Goal: Task Accomplishment & Management: Complete application form

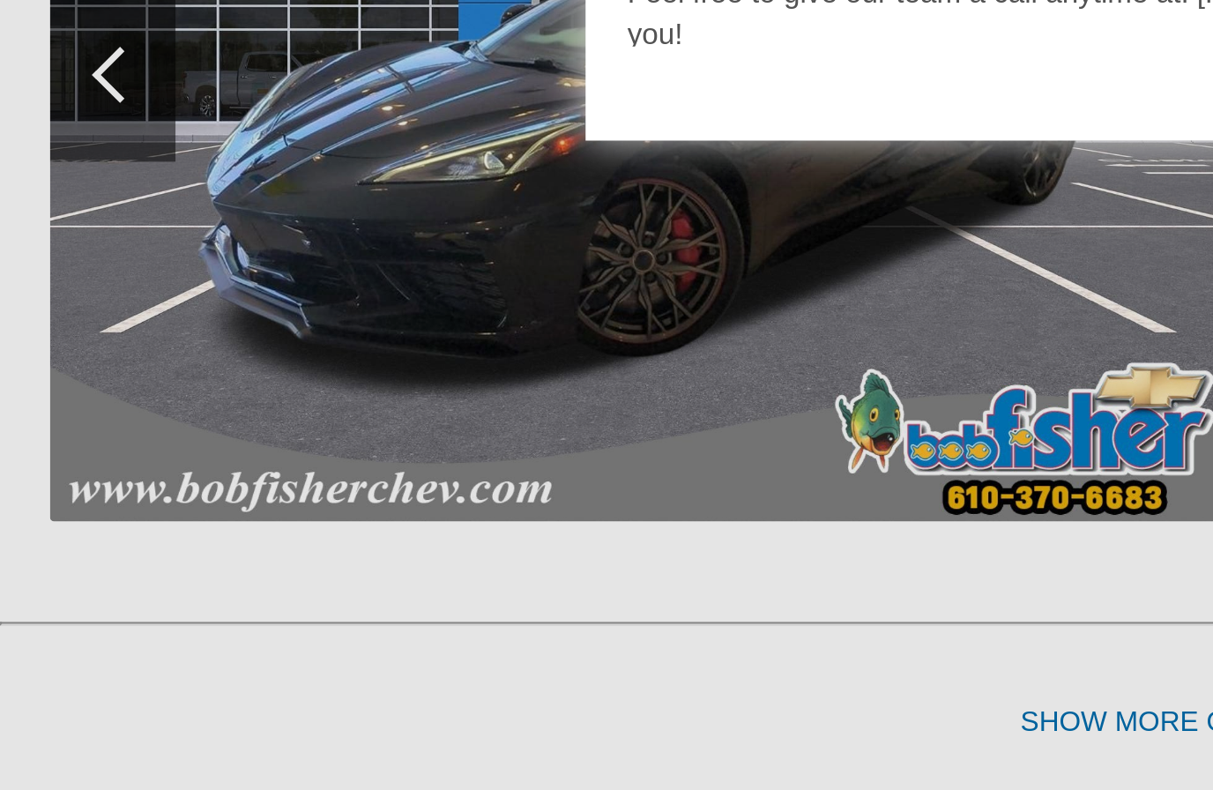
scroll to position [1499, 0]
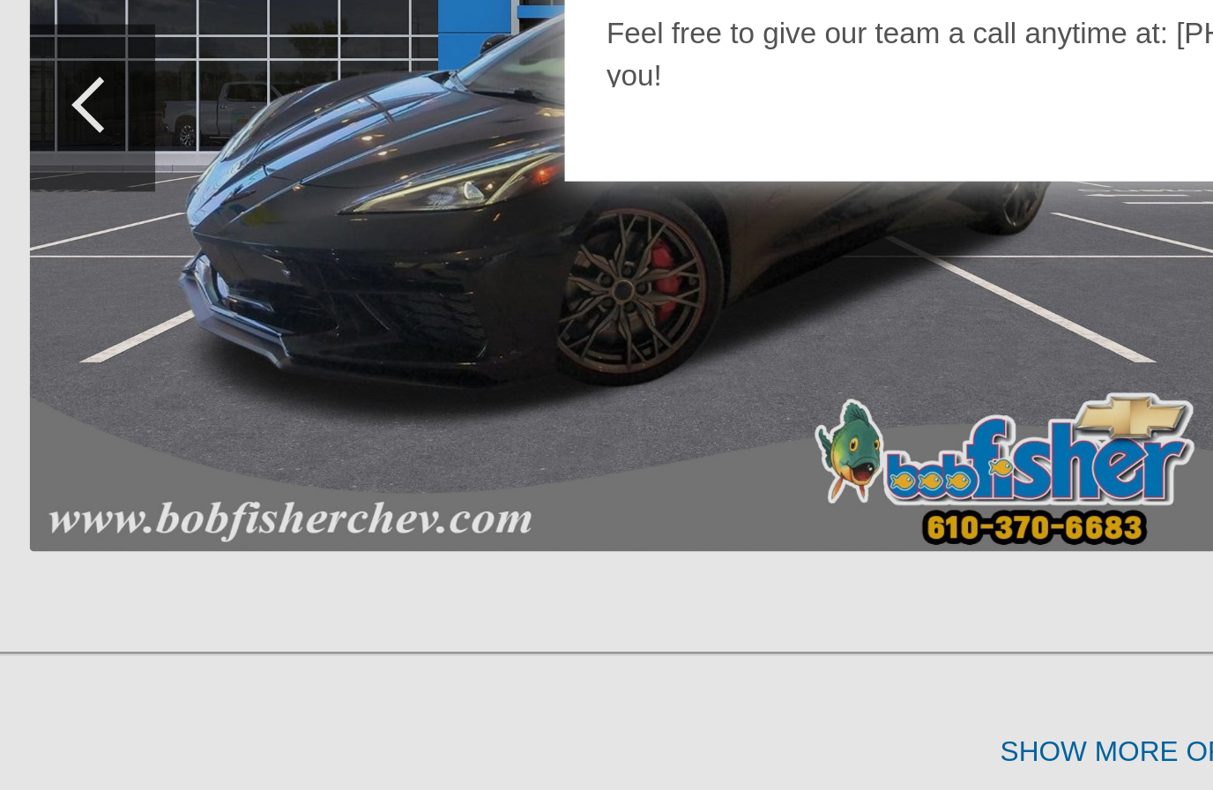
click at [316, 195] on div at bounding box center [606, 395] width 1213 height 790
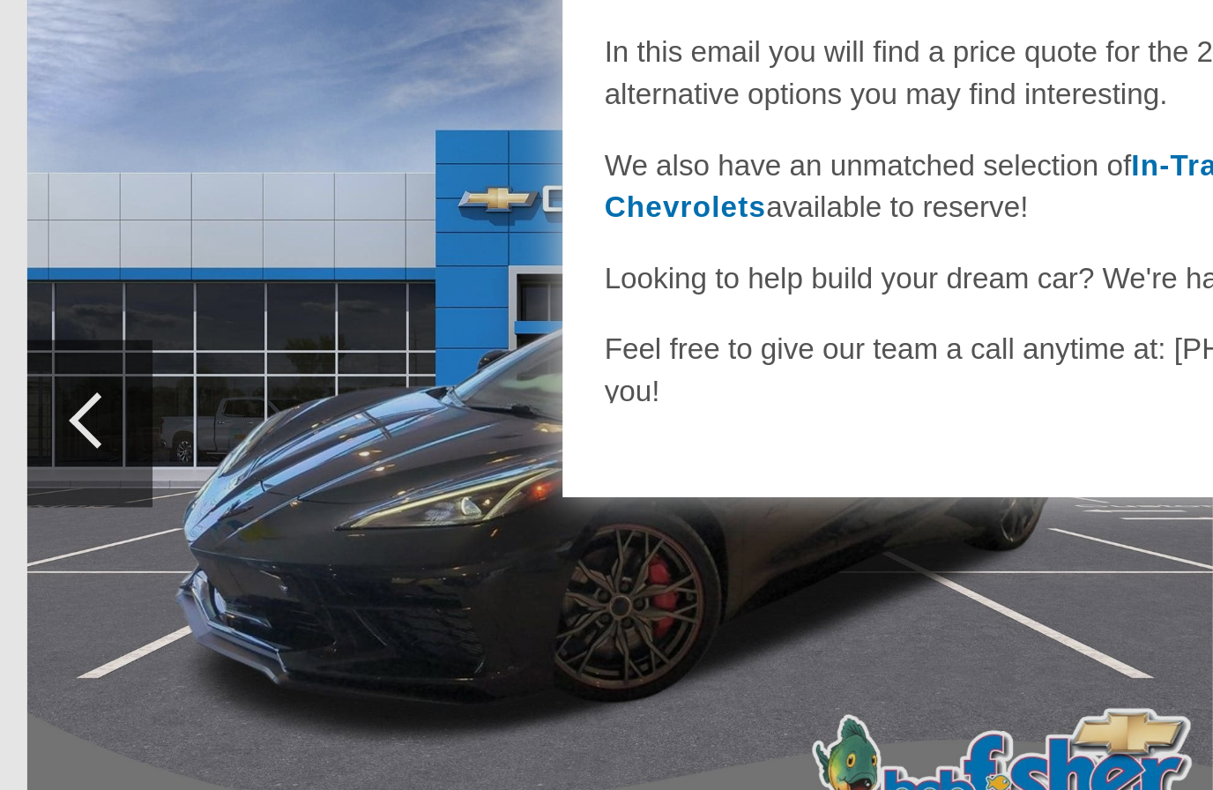
click at [375, 198] on div "Hi [PERSON_NAME], Thank you for reaching out to [PERSON_NAME] Chevrolet! In thi…" at bounding box center [606, 341] width 564 height 287
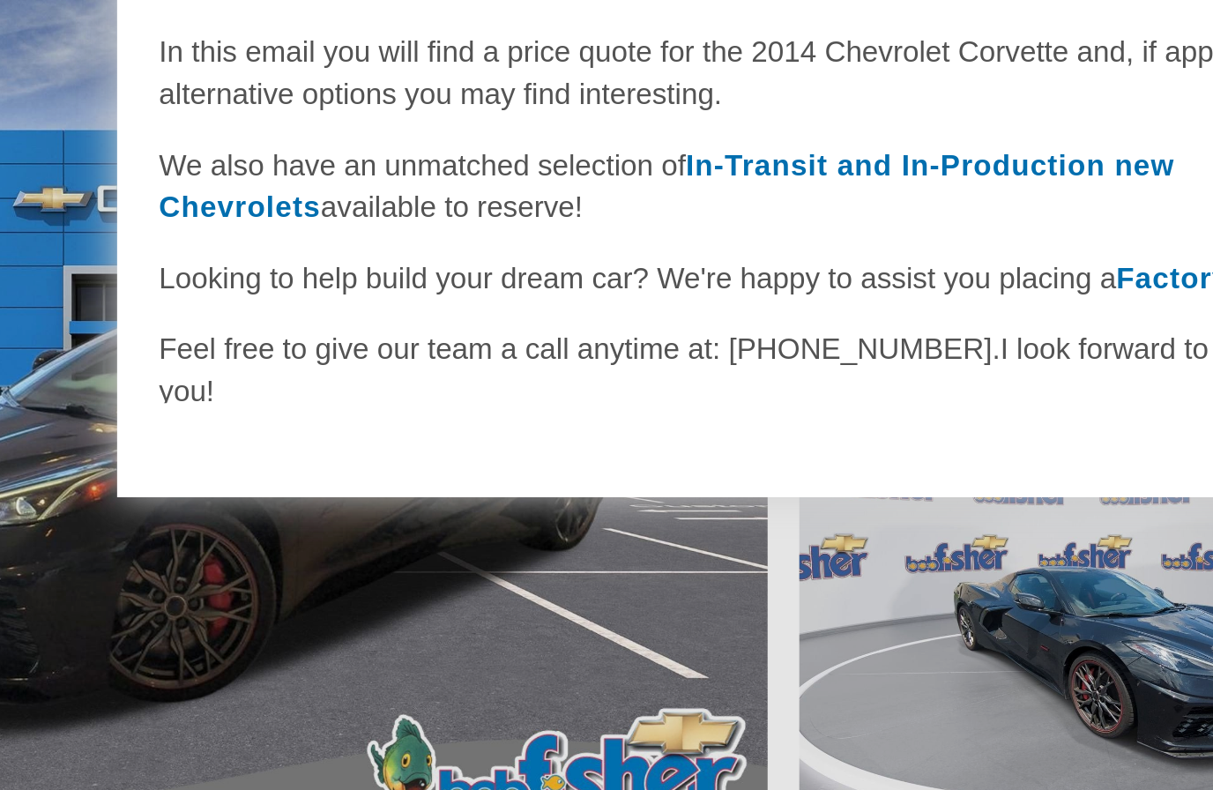
click at [429, 271] on div at bounding box center [606, 395] width 1213 height 790
click at [290, 285] on div at bounding box center [606, 395] width 1213 height 790
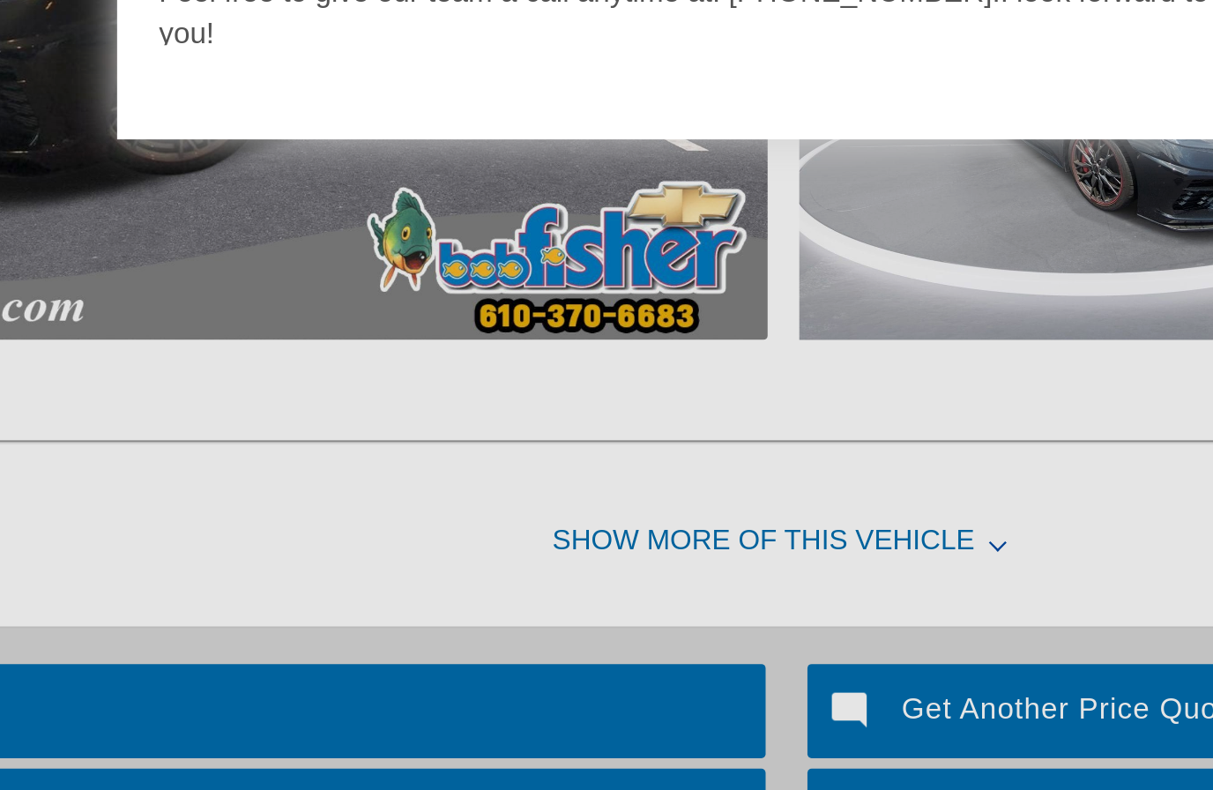
scroll to position [1571, 0]
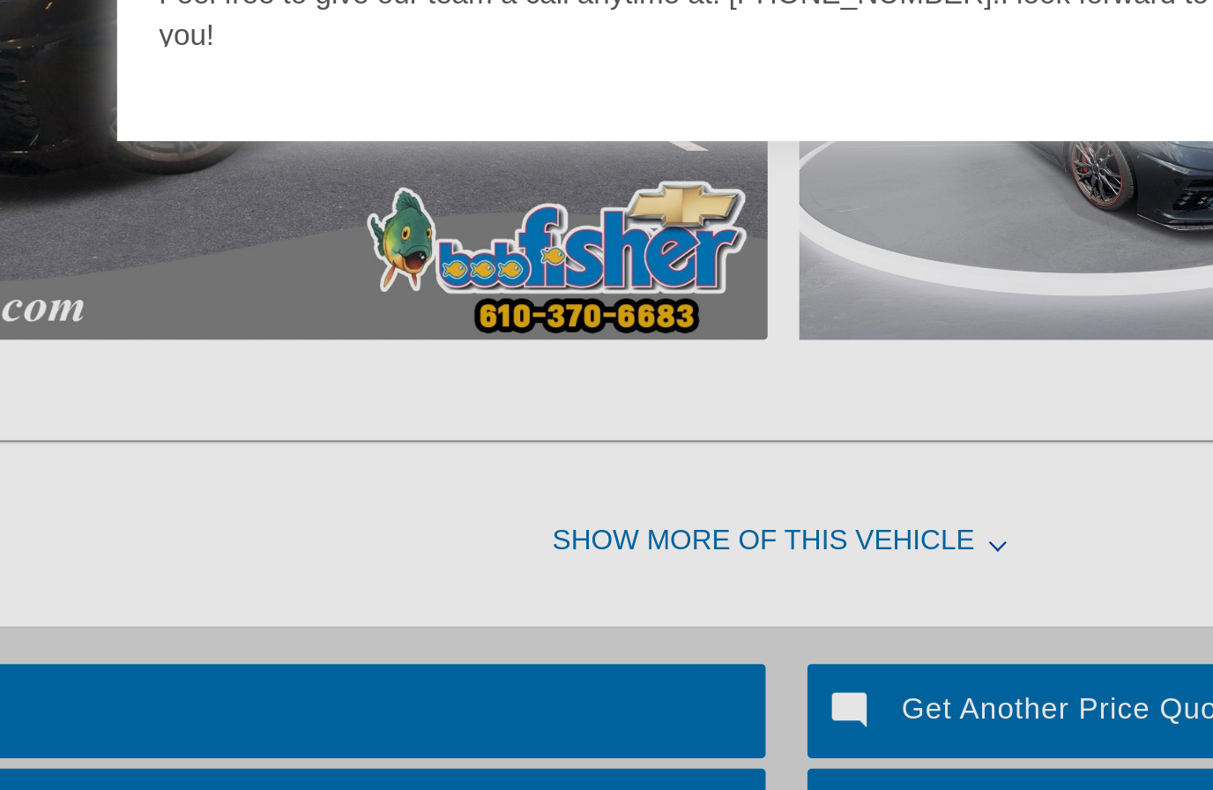
click at [383, 226] on div at bounding box center [606, 395] width 1213 height 790
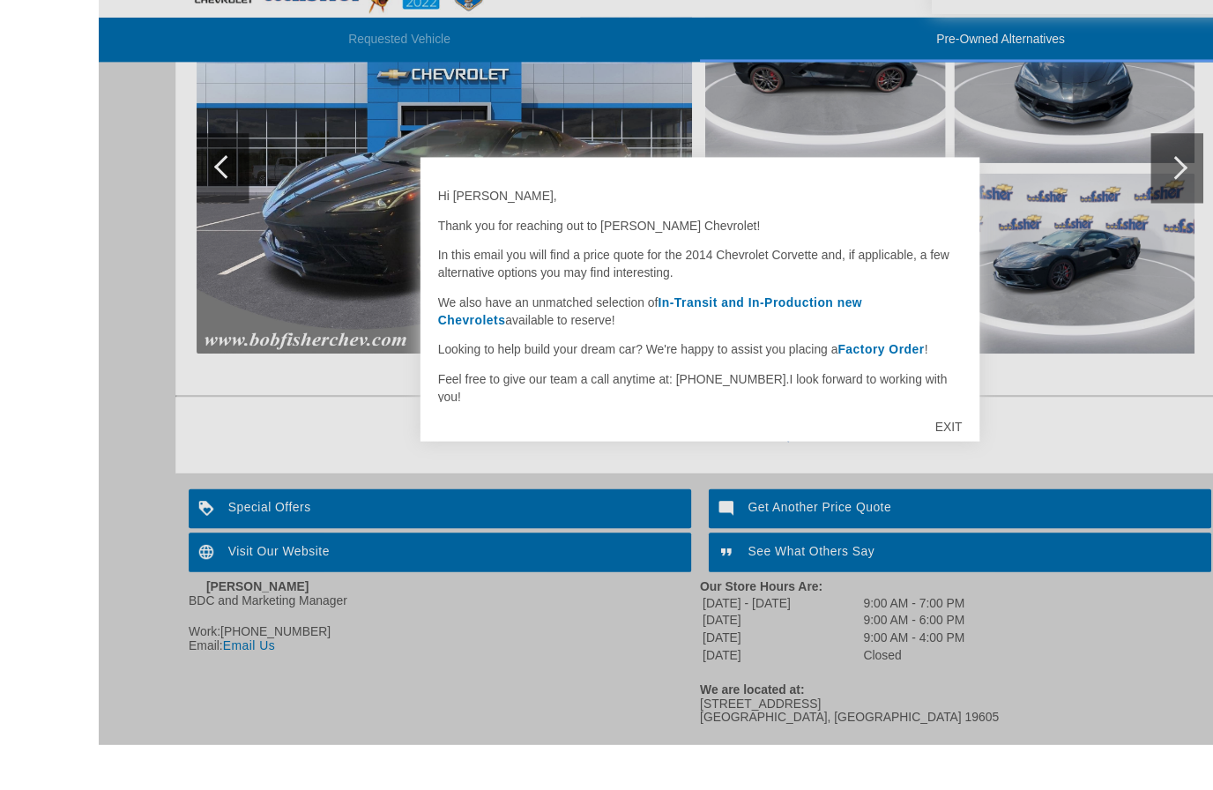
scroll to position [1716, 0]
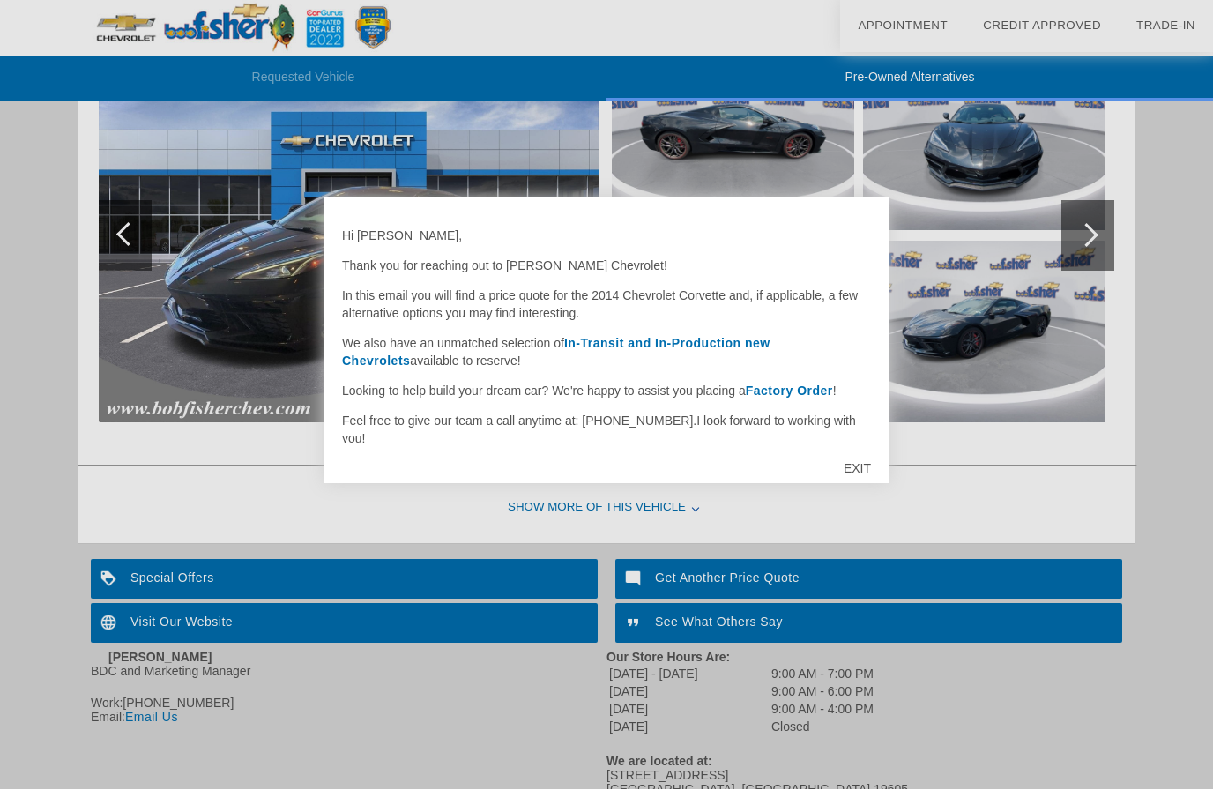
click at [859, 487] on div "EXIT" at bounding box center [857, 469] width 63 height 53
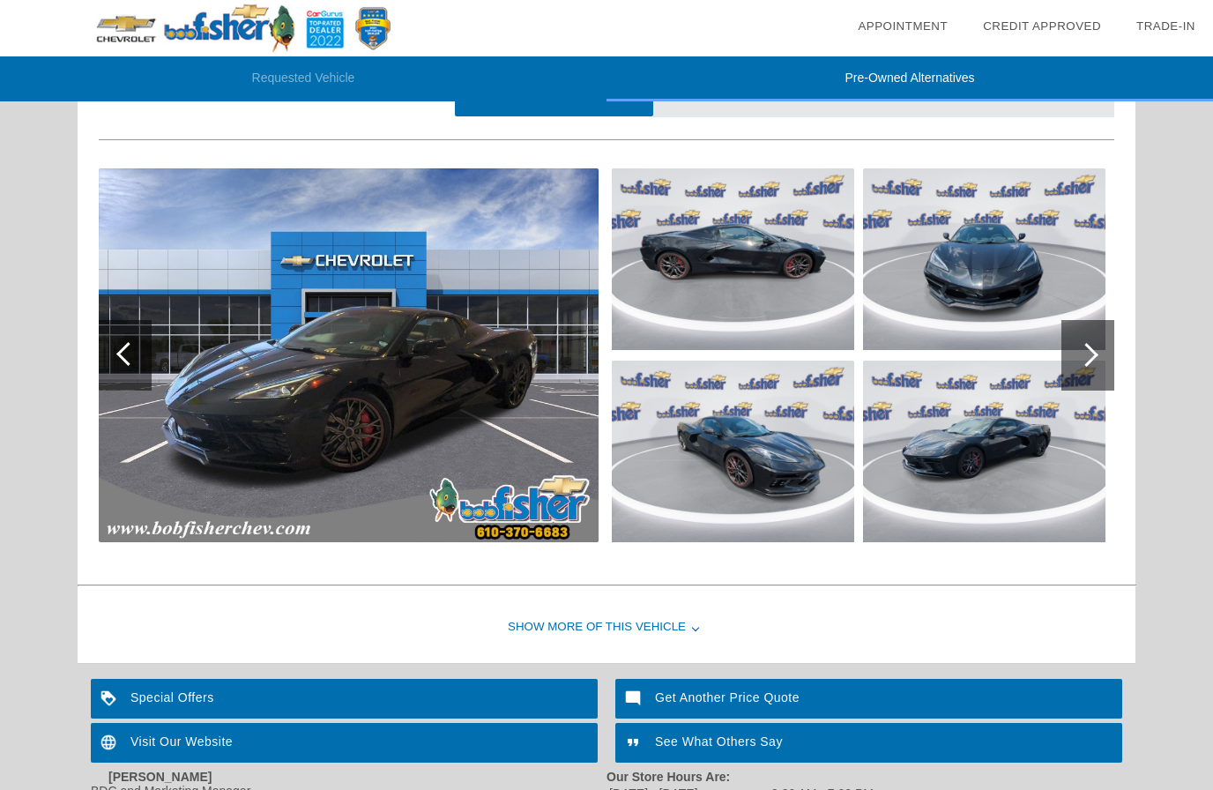
scroll to position [1599, 0]
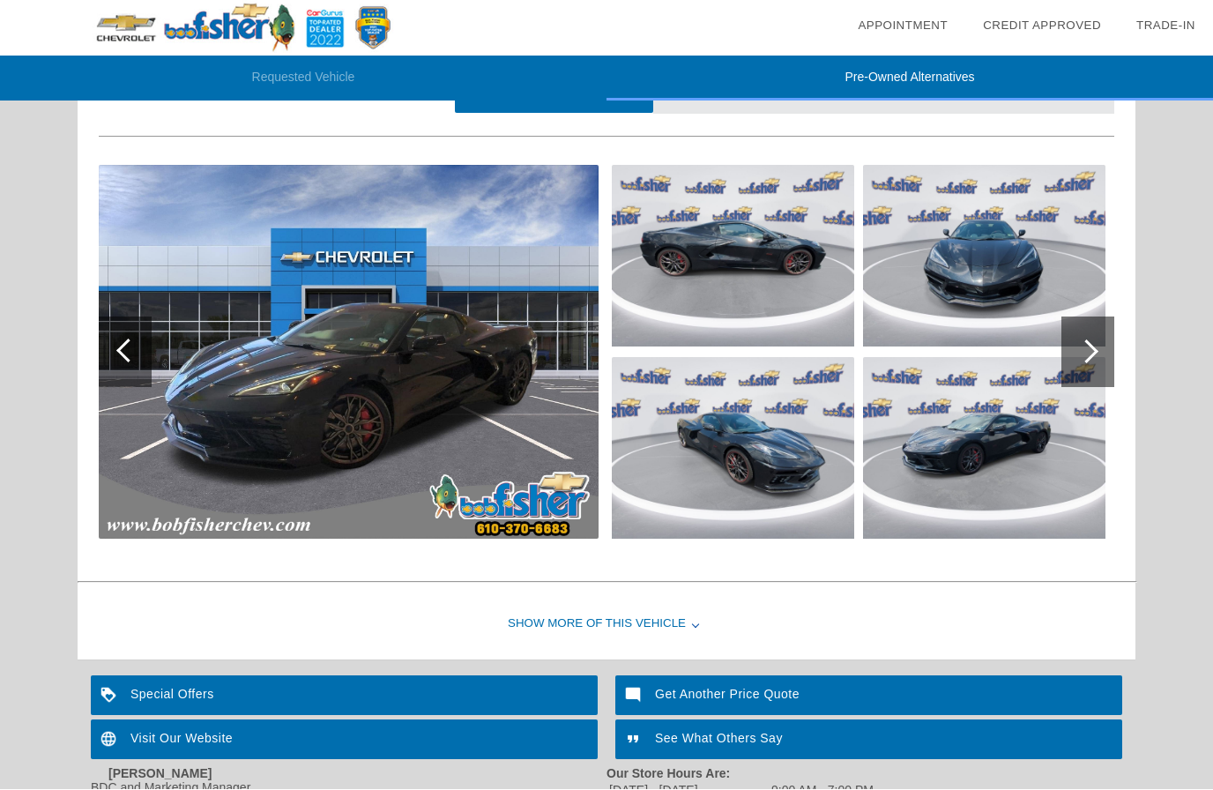
click at [434, 374] on img at bounding box center [349, 353] width 500 height 374
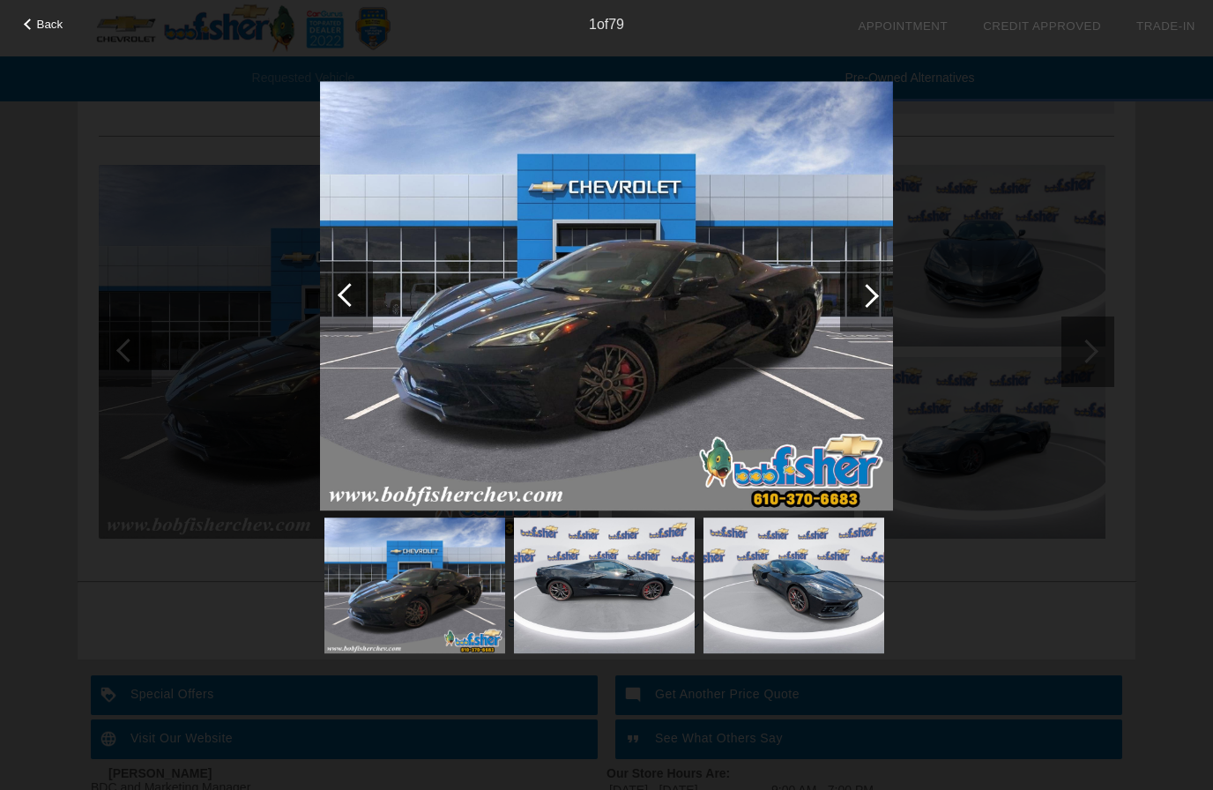
click at [466, 594] on img at bounding box center [414, 586] width 181 height 136
click at [1011, 331] on div "Back 1 of 79" at bounding box center [606, 395] width 1213 height 790
click at [876, 298] on div at bounding box center [866, 296] width 53 height 71
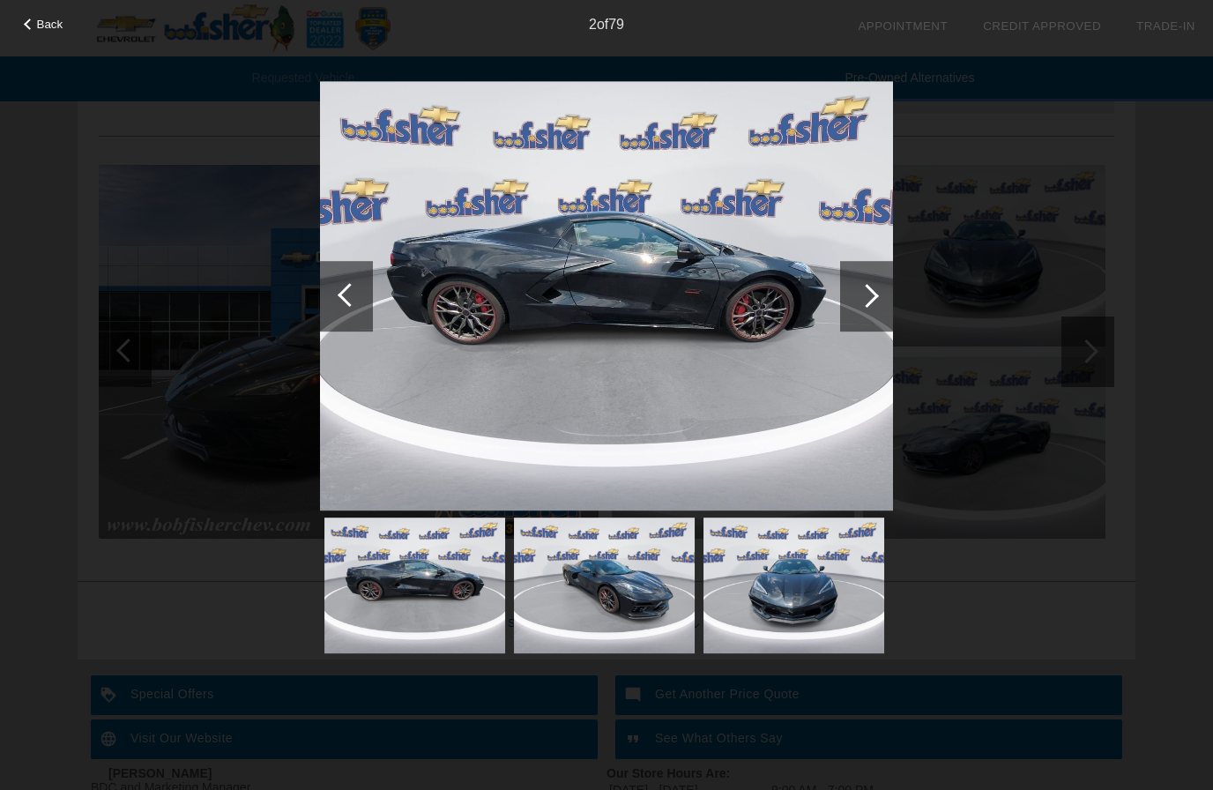
click at [876, 292] on div at bounding box center [866, 296] width 53 height 71
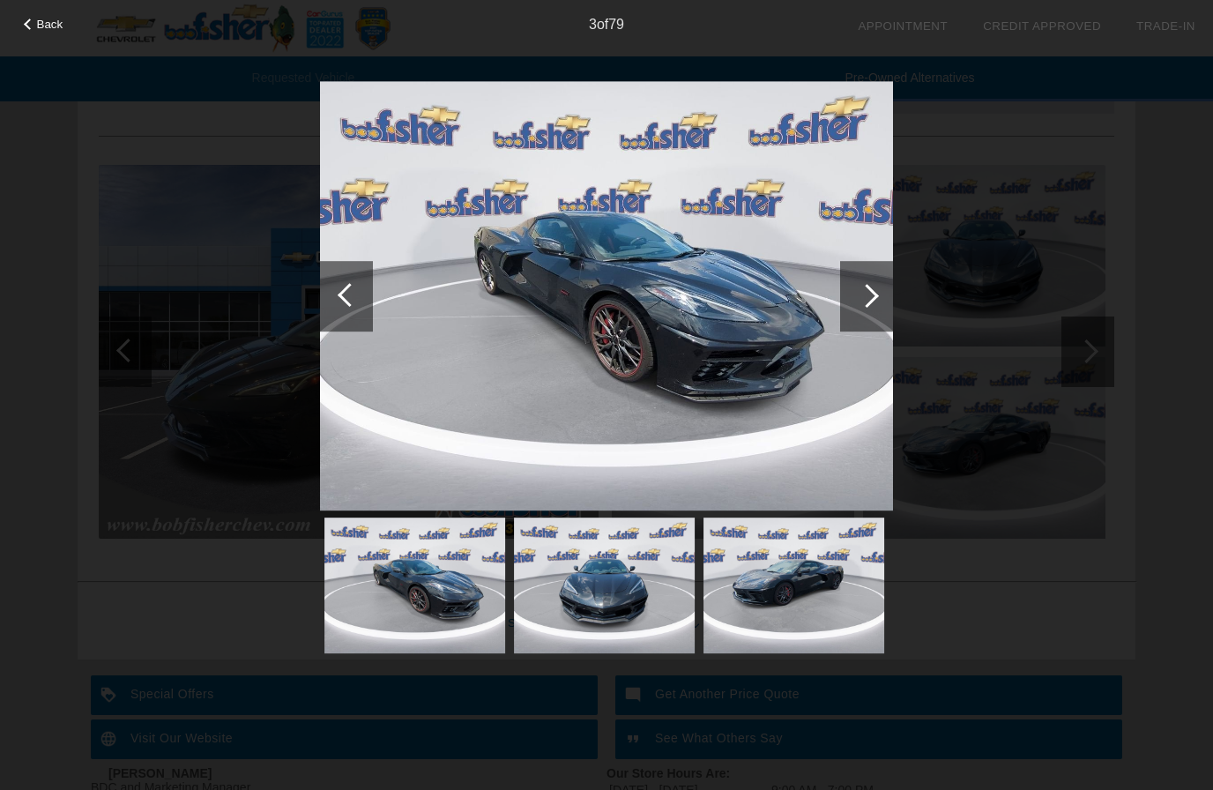
click at [891, 324] on div at bounding box center [866, 296] width 53 height 71
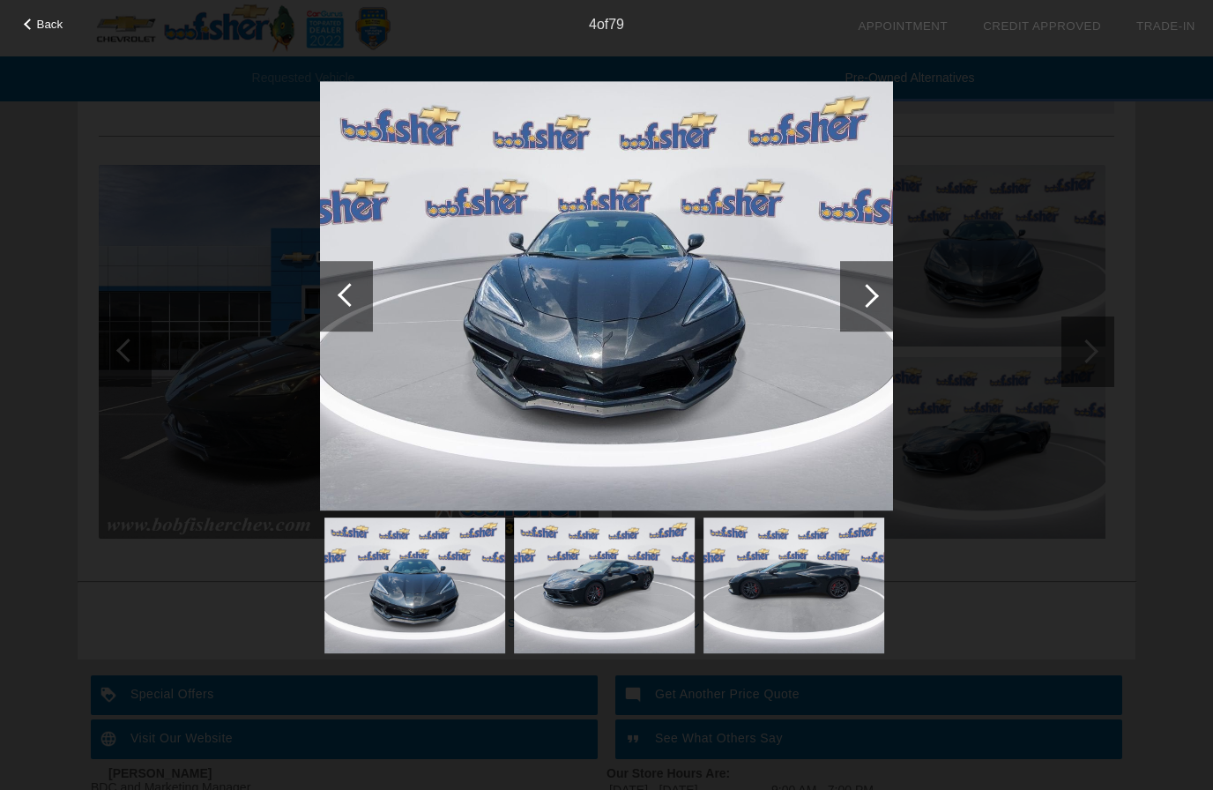
click at [876, 298] on div at bounding box center [867, 296] width 24 height 24
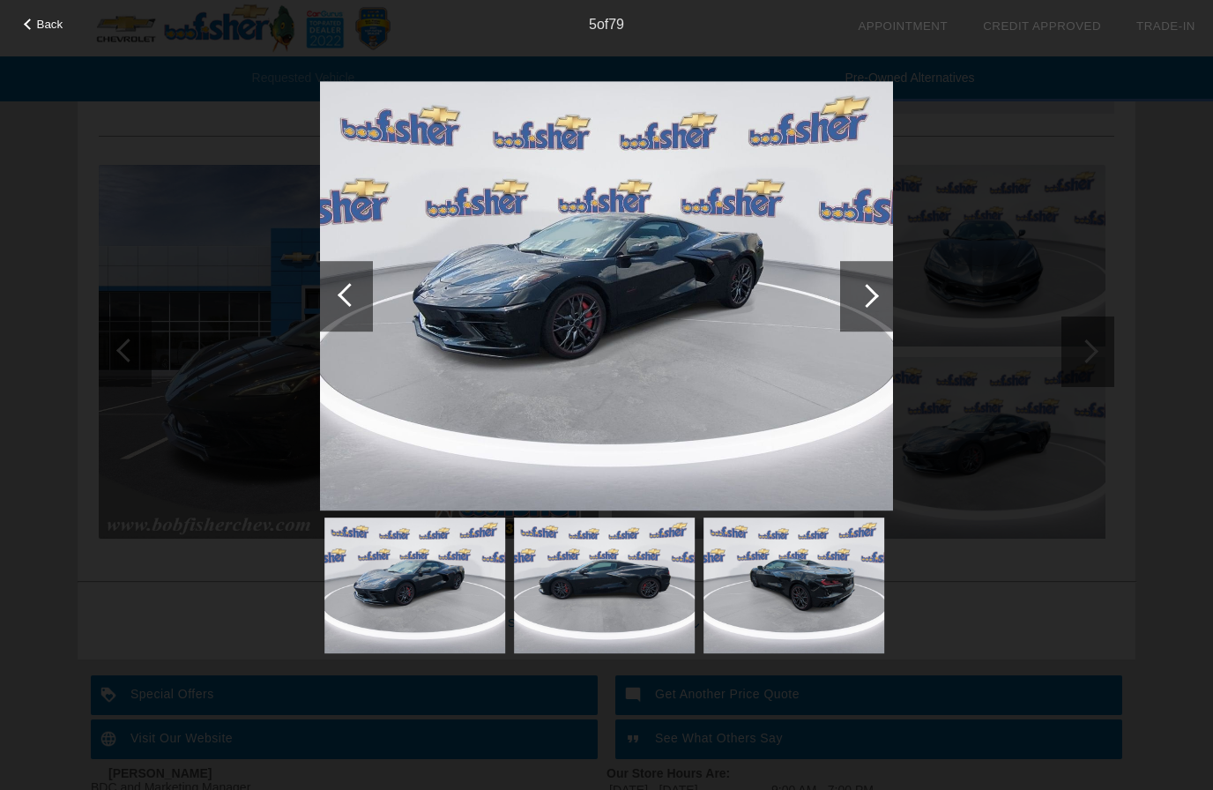
click at [885, 297] on div at bounding box center [866, 296] width 53 height 71
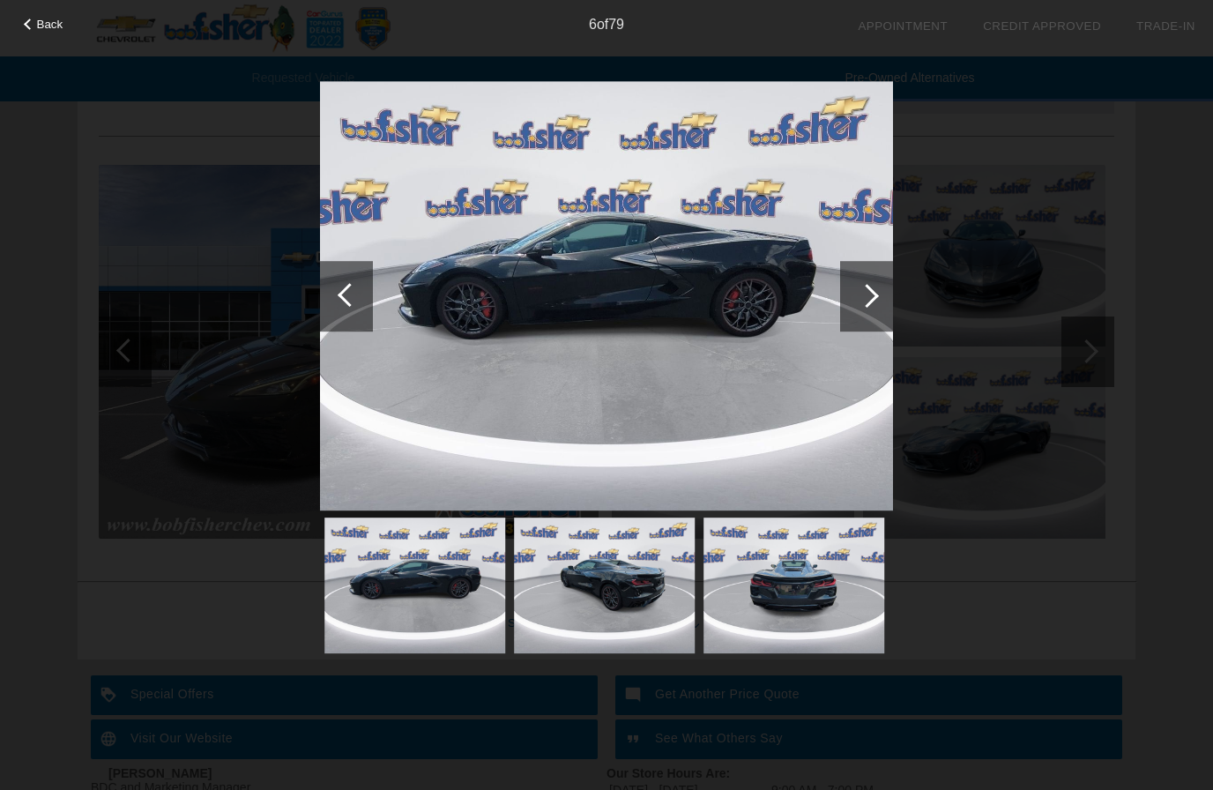
click at [902, 304] on div "Back 6 of 79" at bounding box center [606, 395] width 1213 height 790
click at [882, 289] on div at bounding box center [866, 296] width 53 height 71
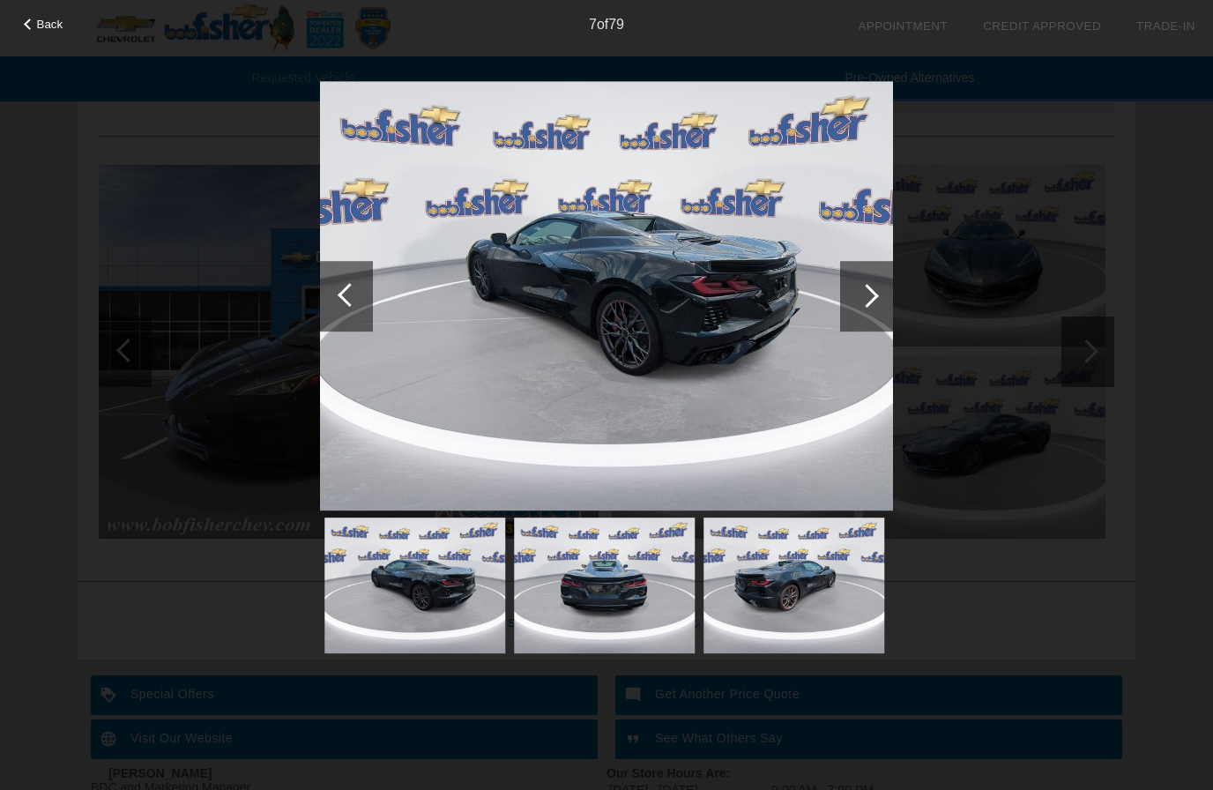
click at [892, 296] on div at bounding box center [866, 296] width 53 height 71
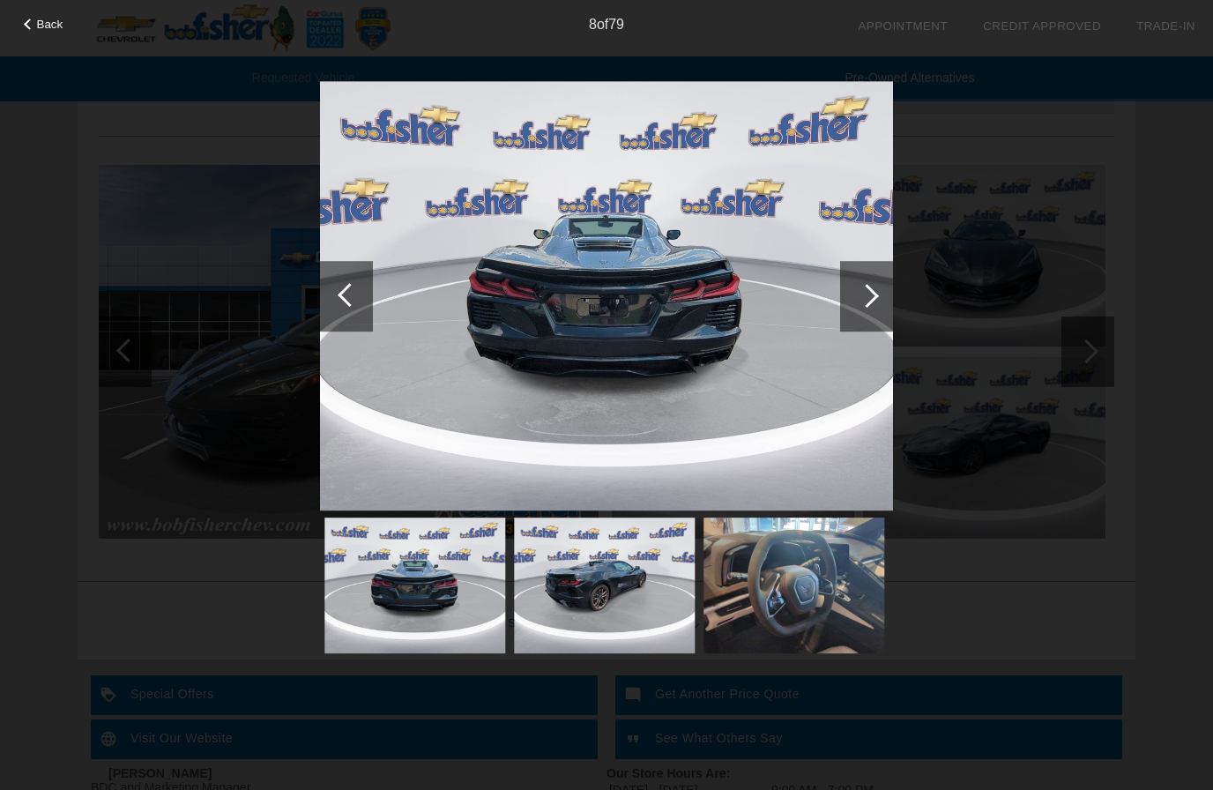
click at [884, 299] on div at bounding box center [866, 296] width 53 height 71
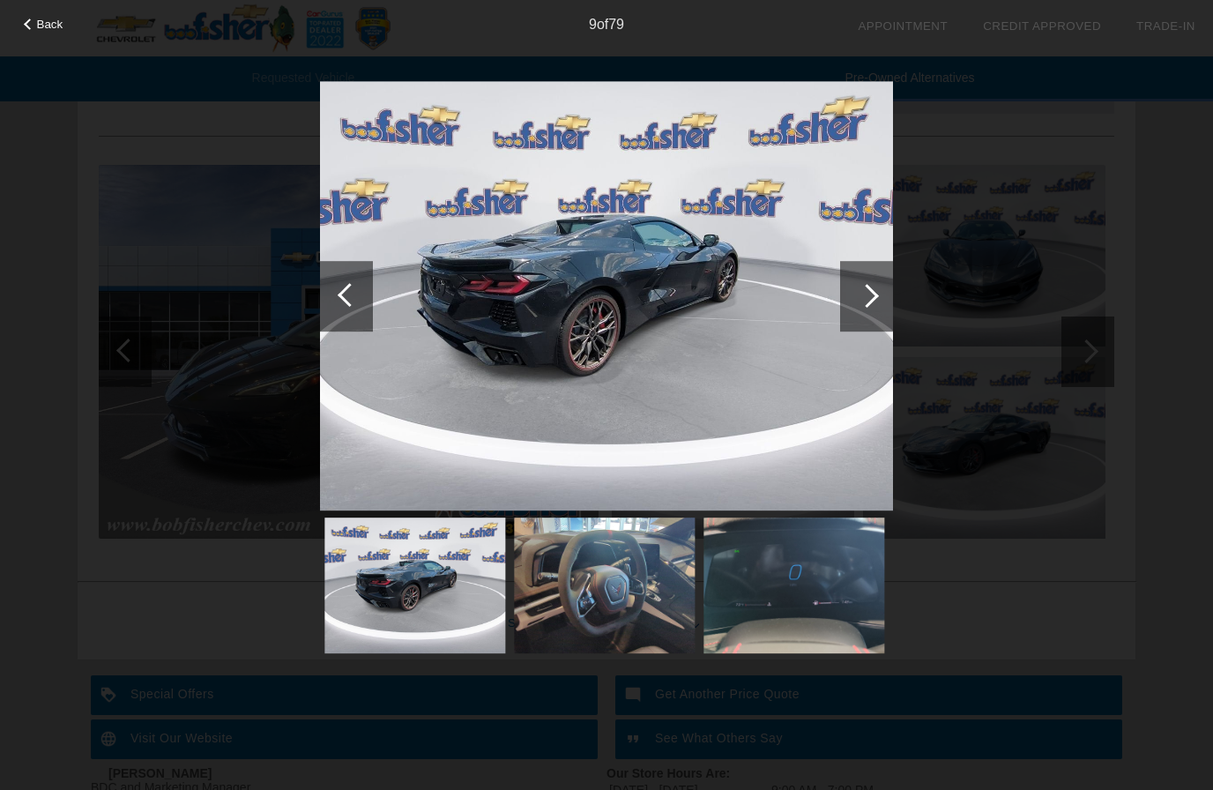
click at [855, 309] on div at bounding box center [866, 296] width 53 height 71
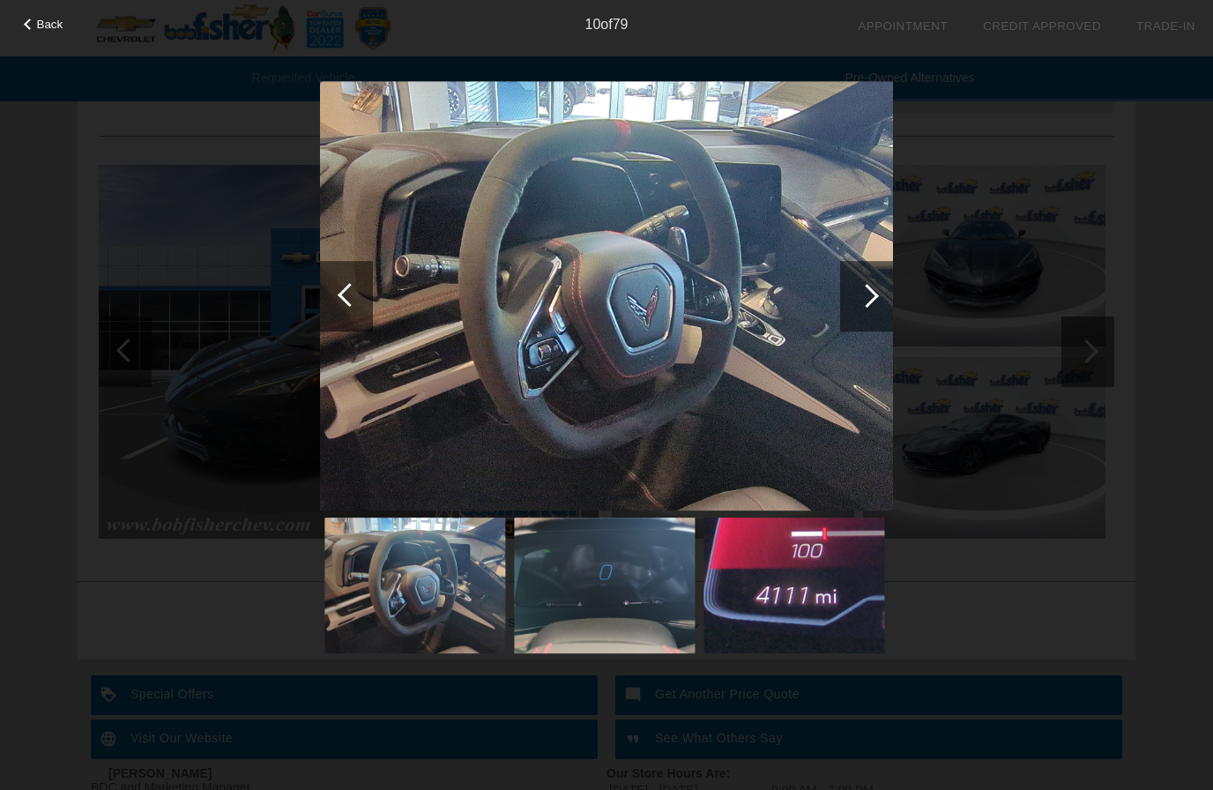
click at [869, 296] on div at bounding box center [867, 296] width 24 height 24
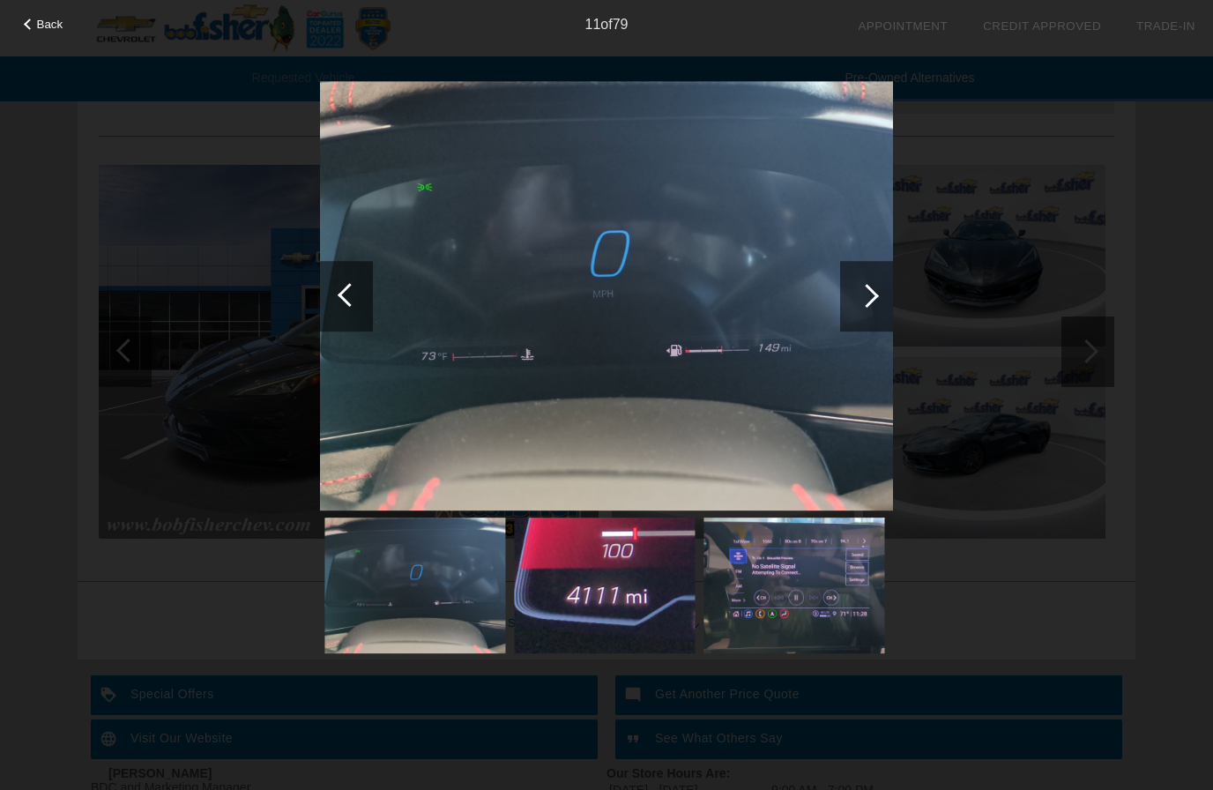
click at [862, 319] on div at bounding box center [866, 296] width 53 height 71
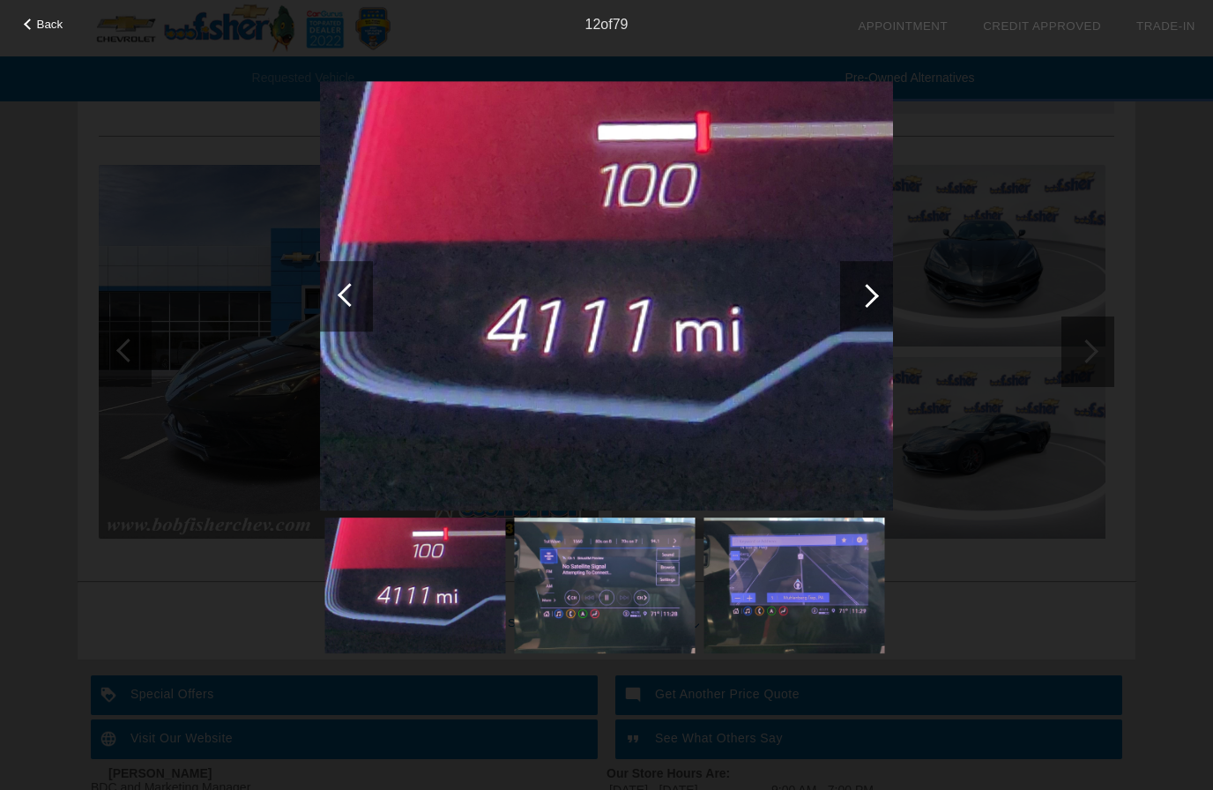
click at [906, 300] on div "Back 12 of 79" at bounding box center [606, 395] width 1213 height 790
click at [877, 302] on div at bounding box center [866, 296] width 53 height 71
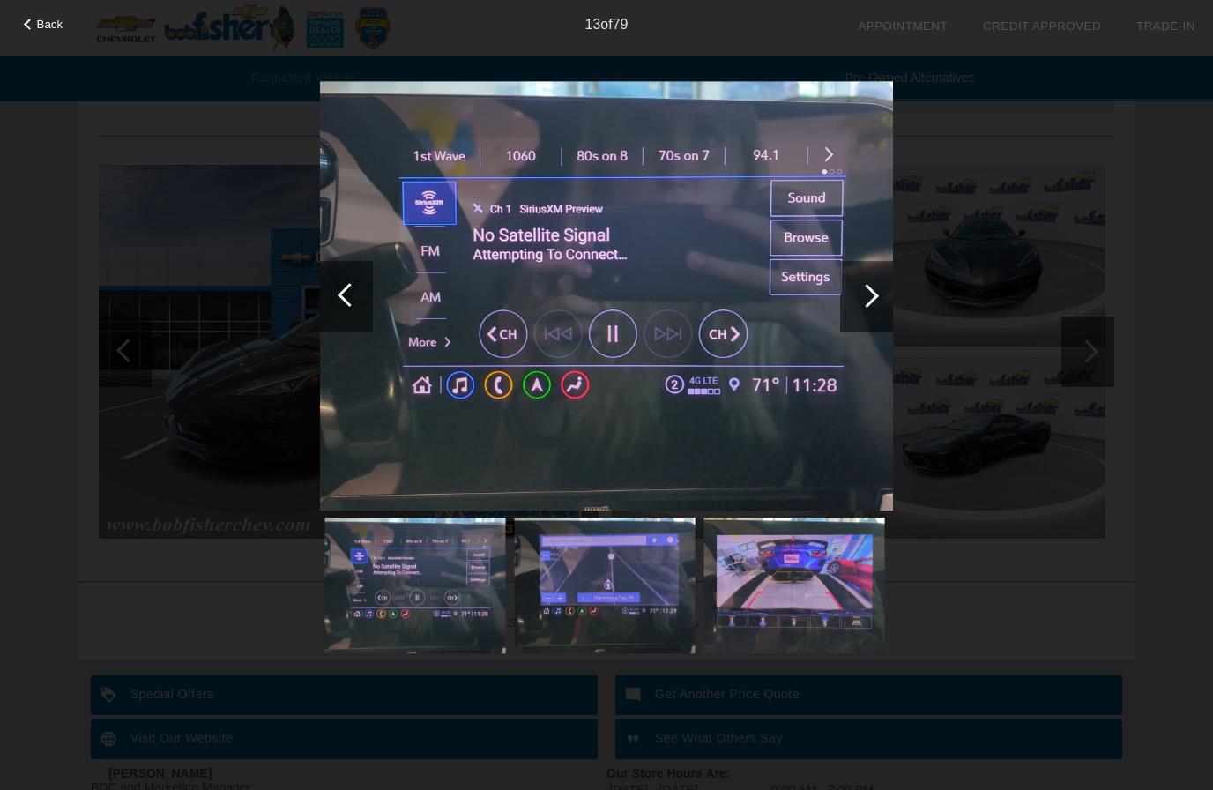
click at [887, 300] on div at bounding box center [866, 296] width 53 height 71
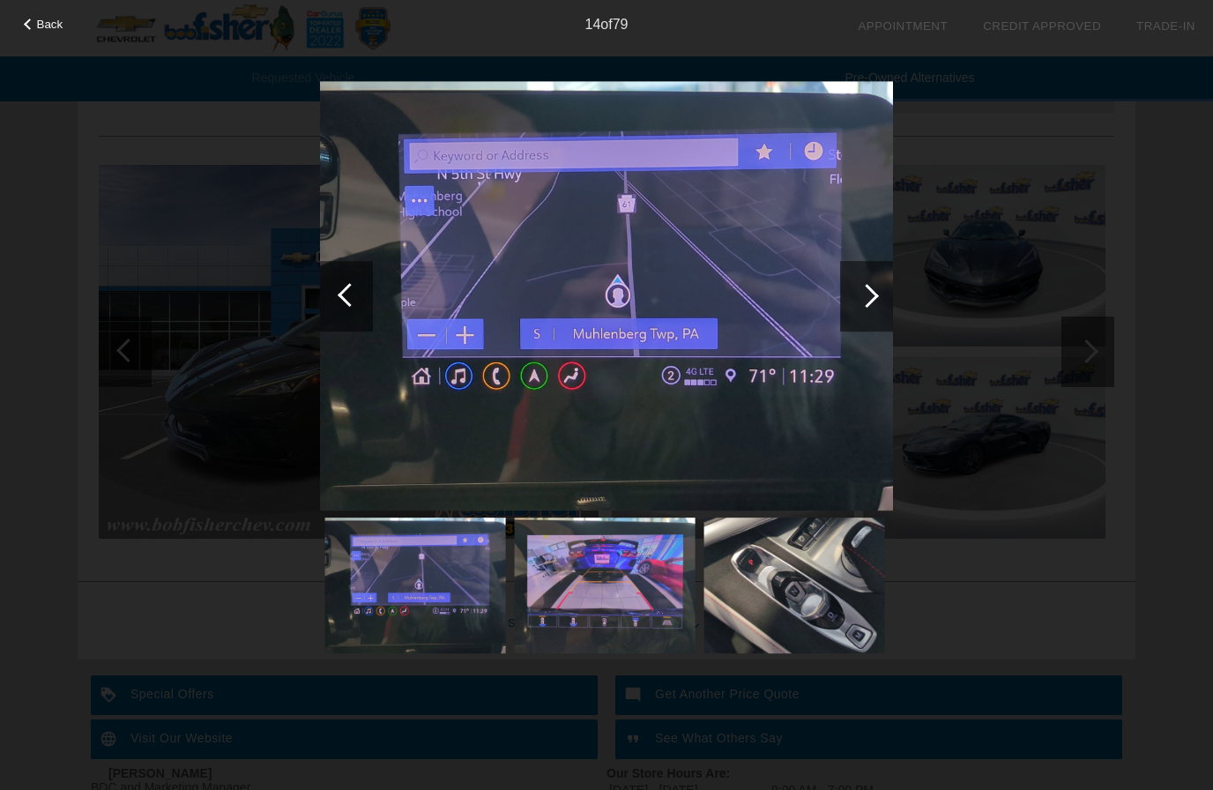
click at [891, 294] on div at bounding box center [866, 296] width 53 height 71
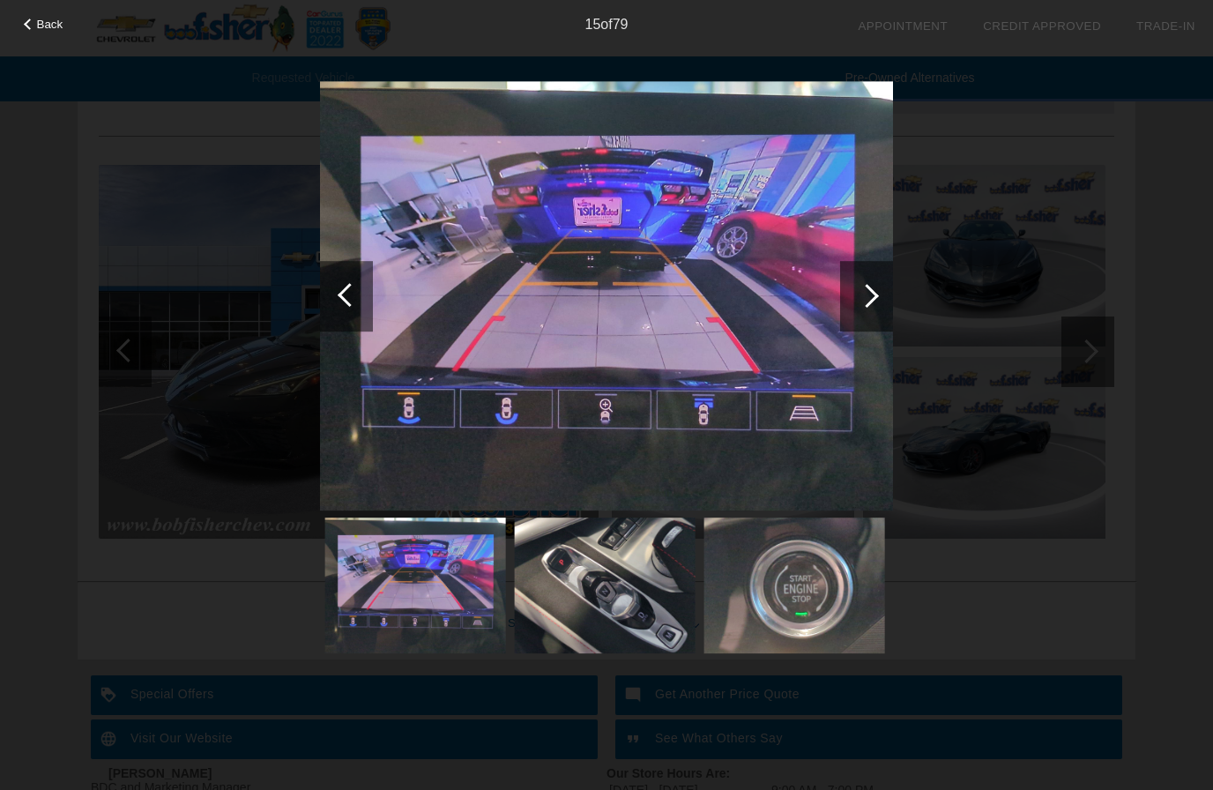
click at [876, 297] on div at bounding box center [867, 296] width 24 height 24
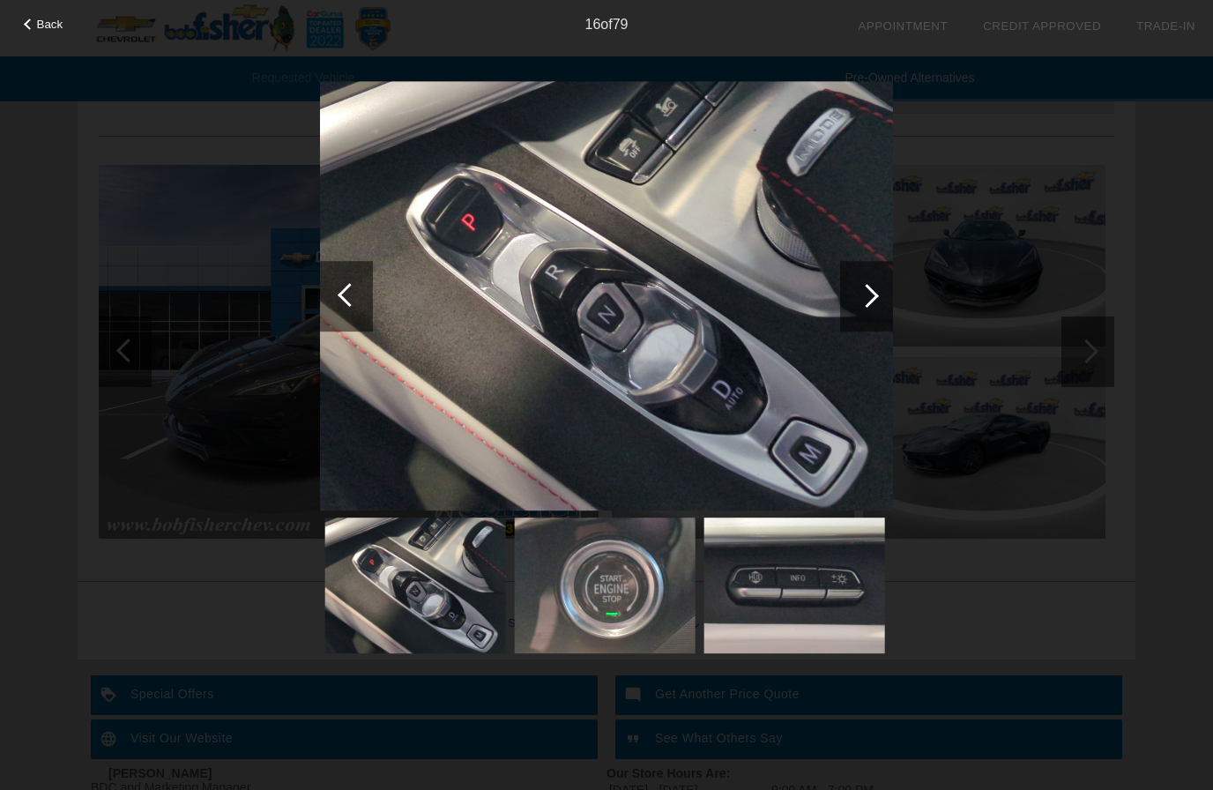
click at [877, 296] on div at bounding box center [867, 296] width 24 height 24
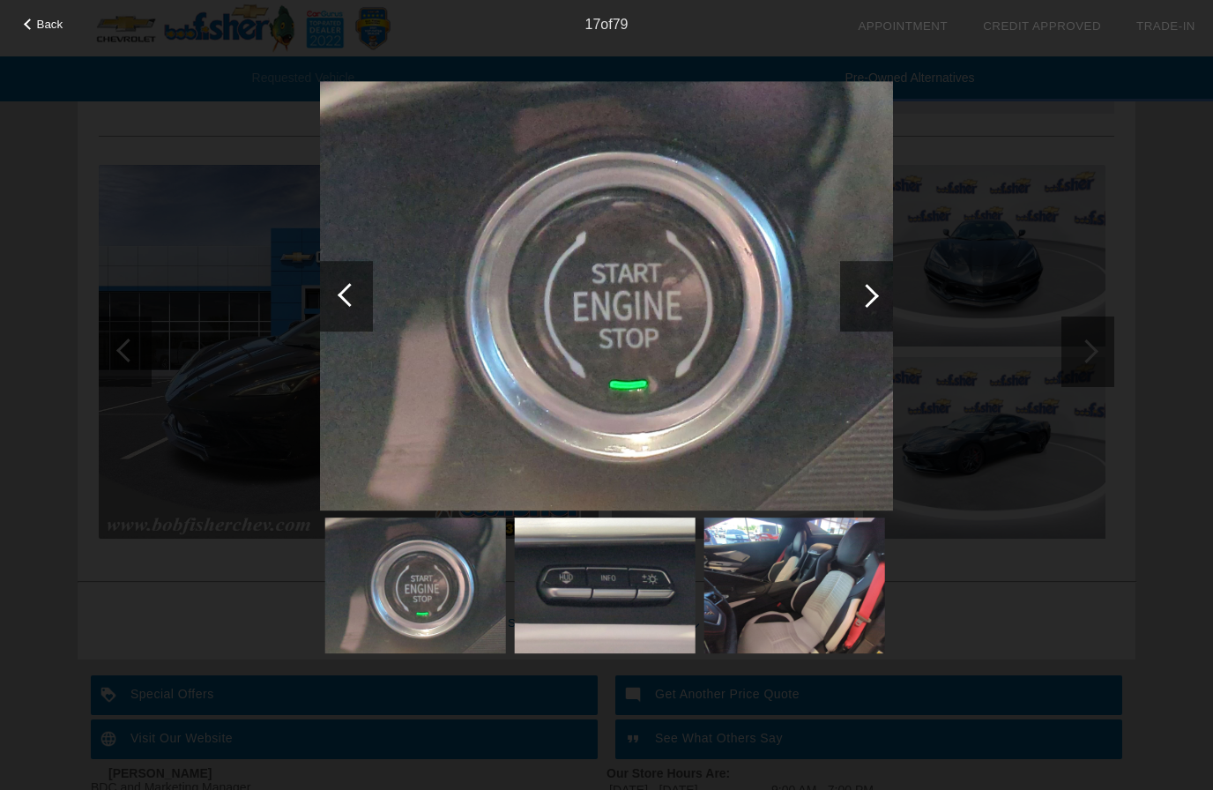
click at [876, 302] on div at bounding box center [866, 296] width 53 height 71
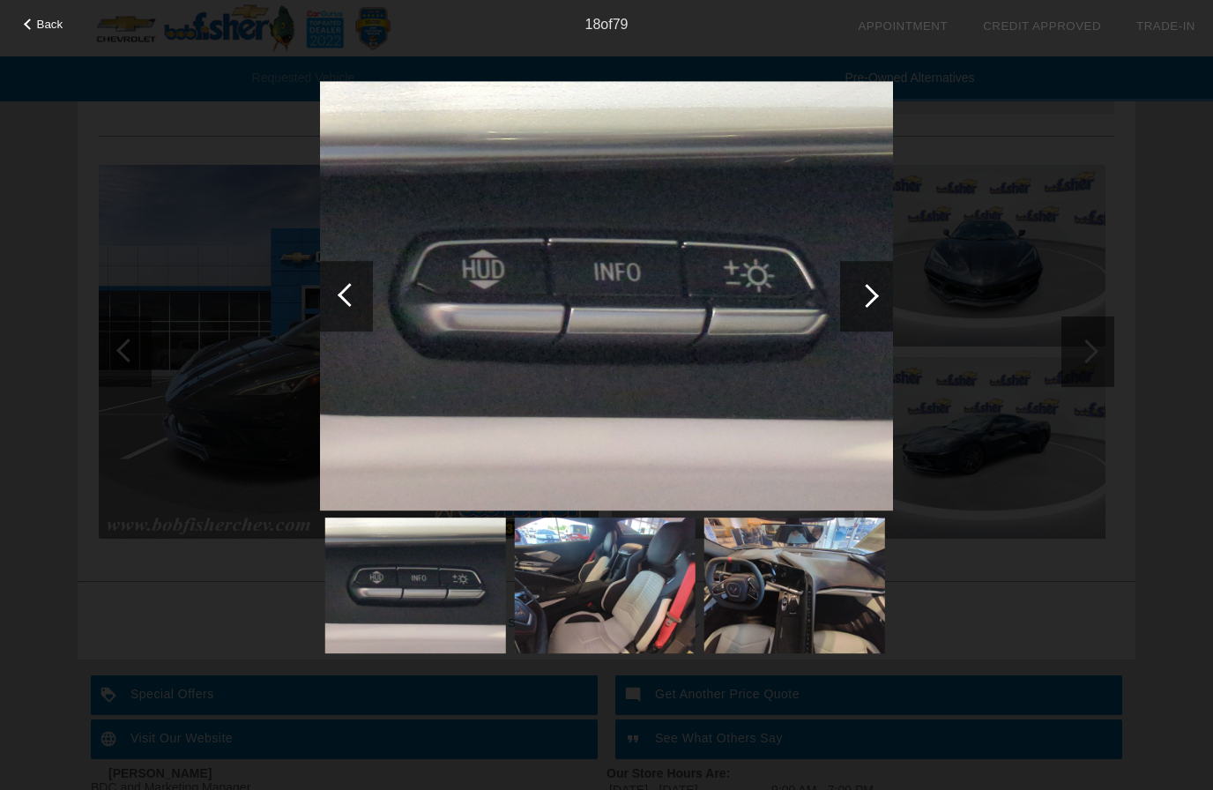
click at [875, 302] on div at bounding box center [866, 296] width 53 height 71
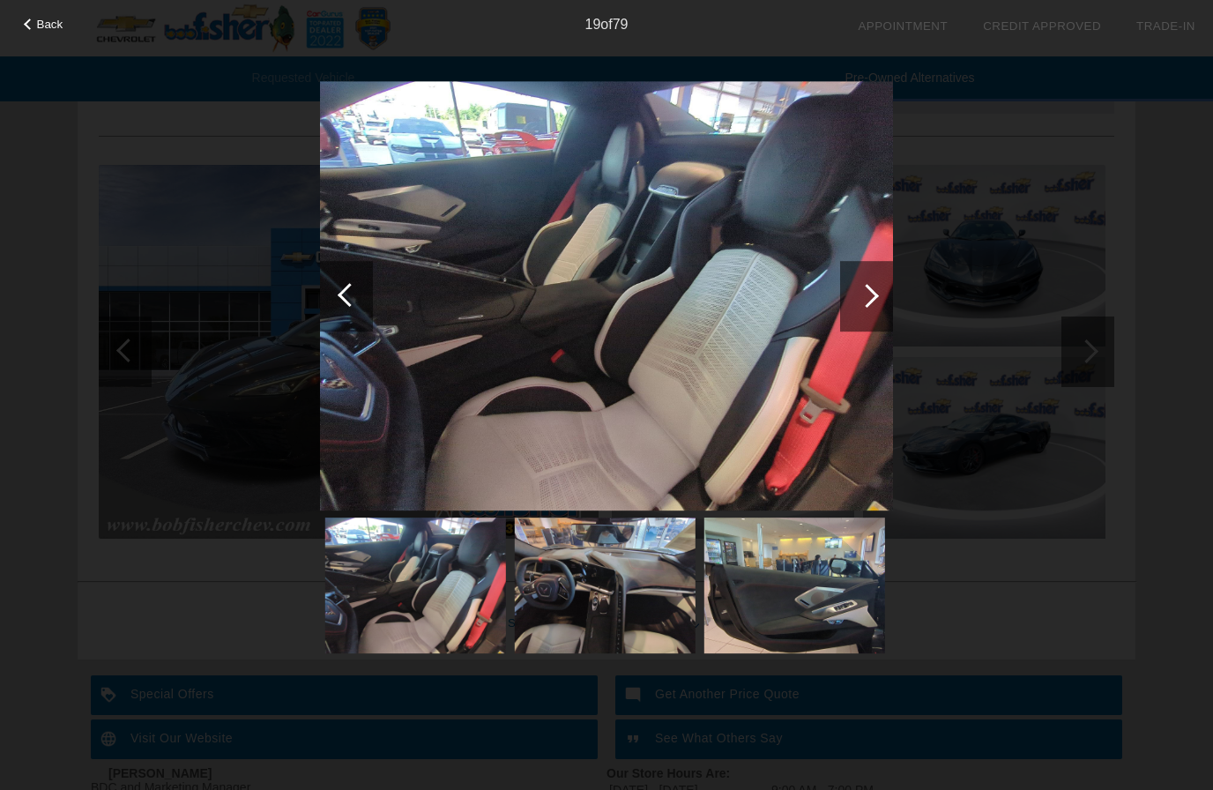
click at [862, 306] on div at bounding box center [866, 296] width 53 height 71
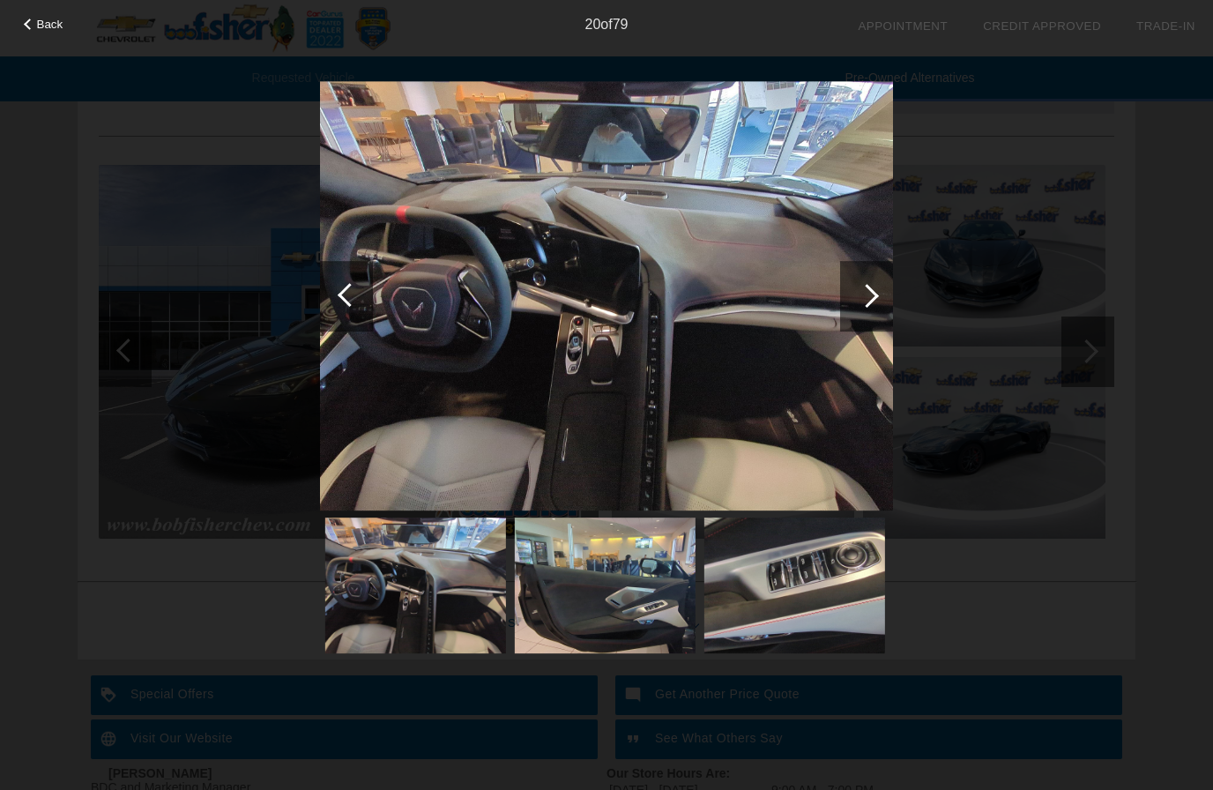
click at [868, 294] on div at bounding box center [867, 296] width 24 height 24
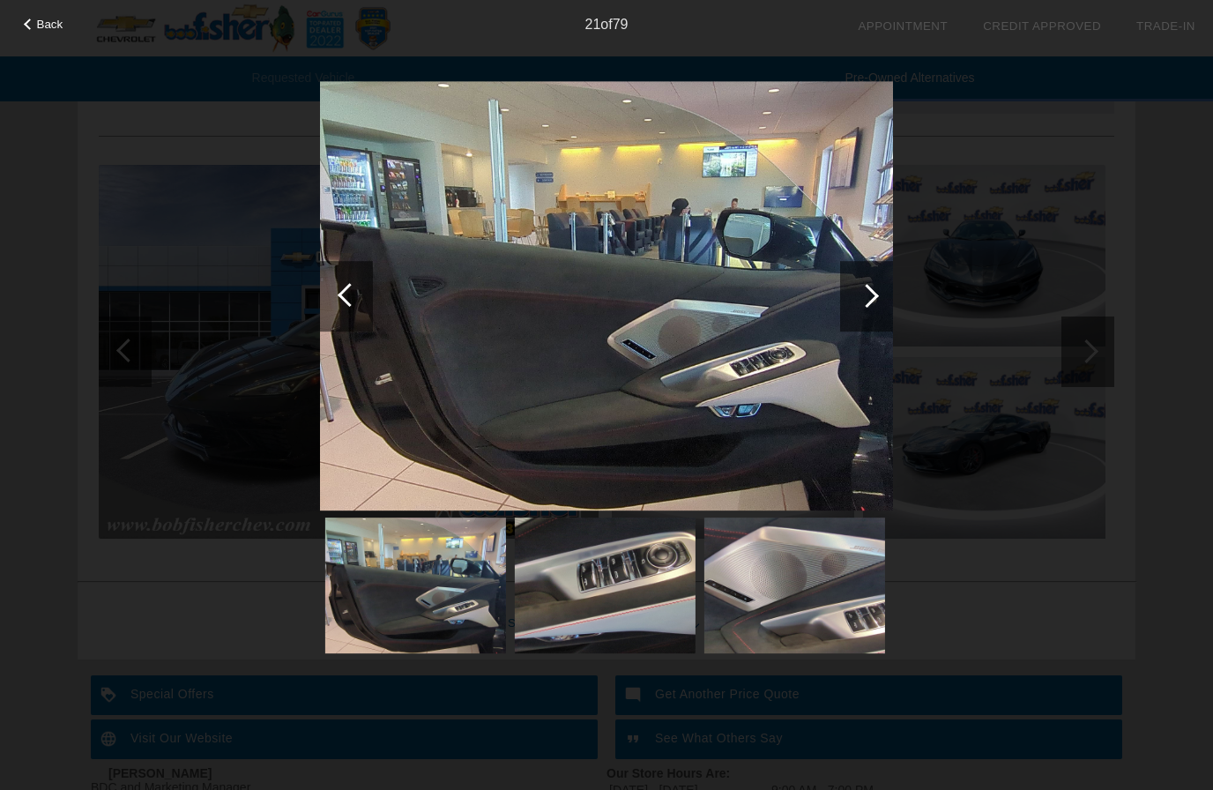
click at [874, 297] on div at bounding box center [867, 296] width 24 height 24
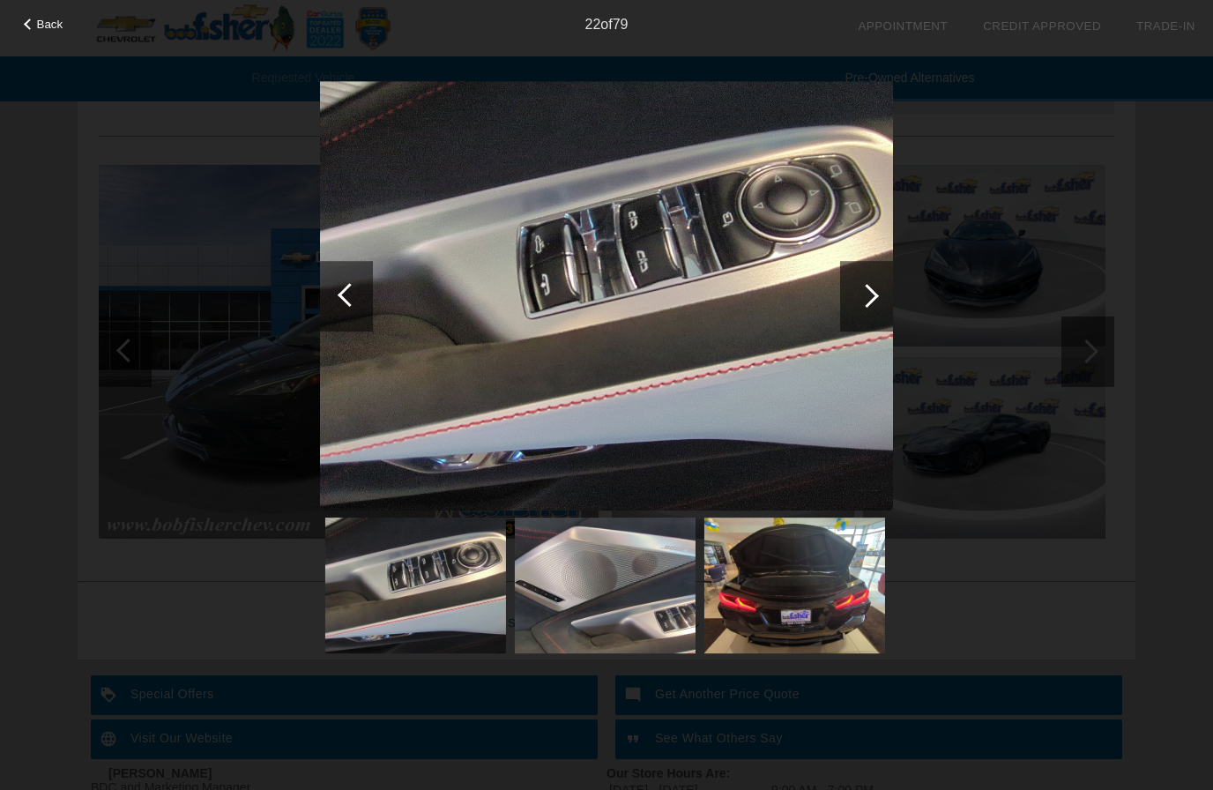
click at [874, 298] on div at bounding box center [867, 296] width 24 height 24
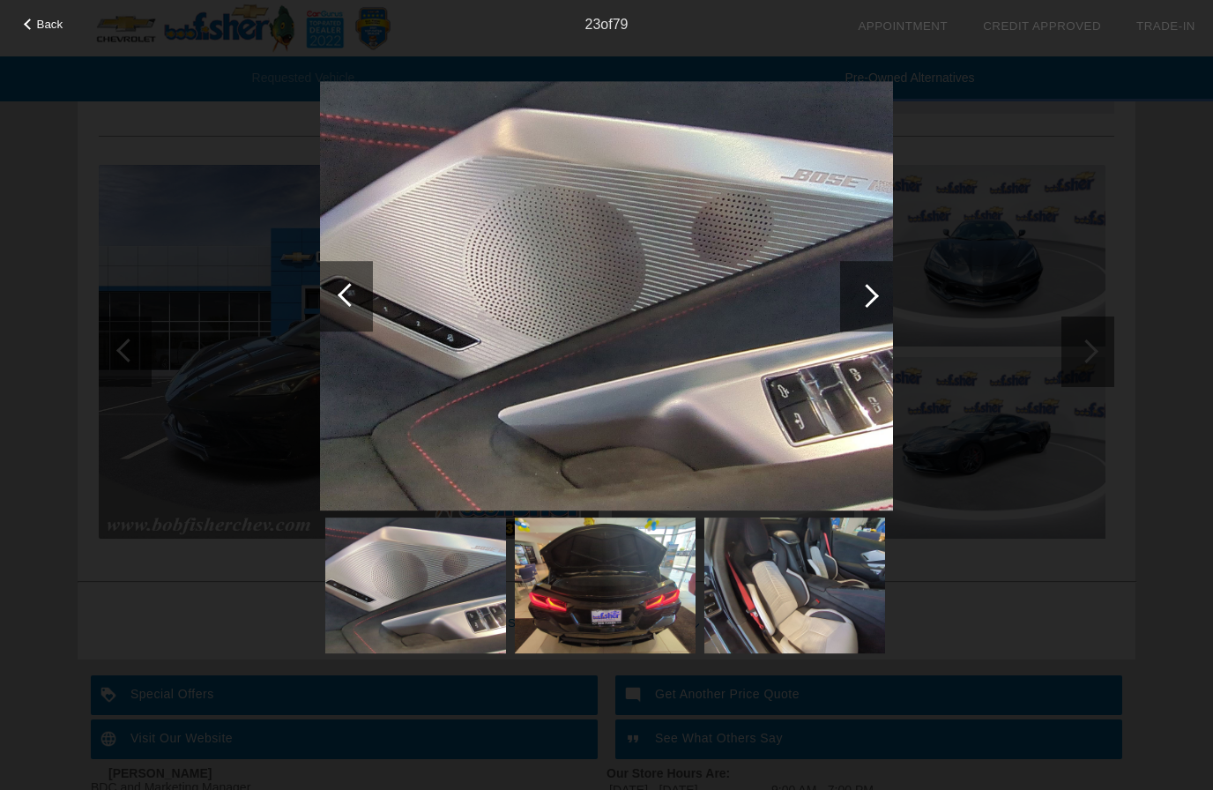
click at [886, 294] on div at bounding box center [866, 296] width 53 height 71
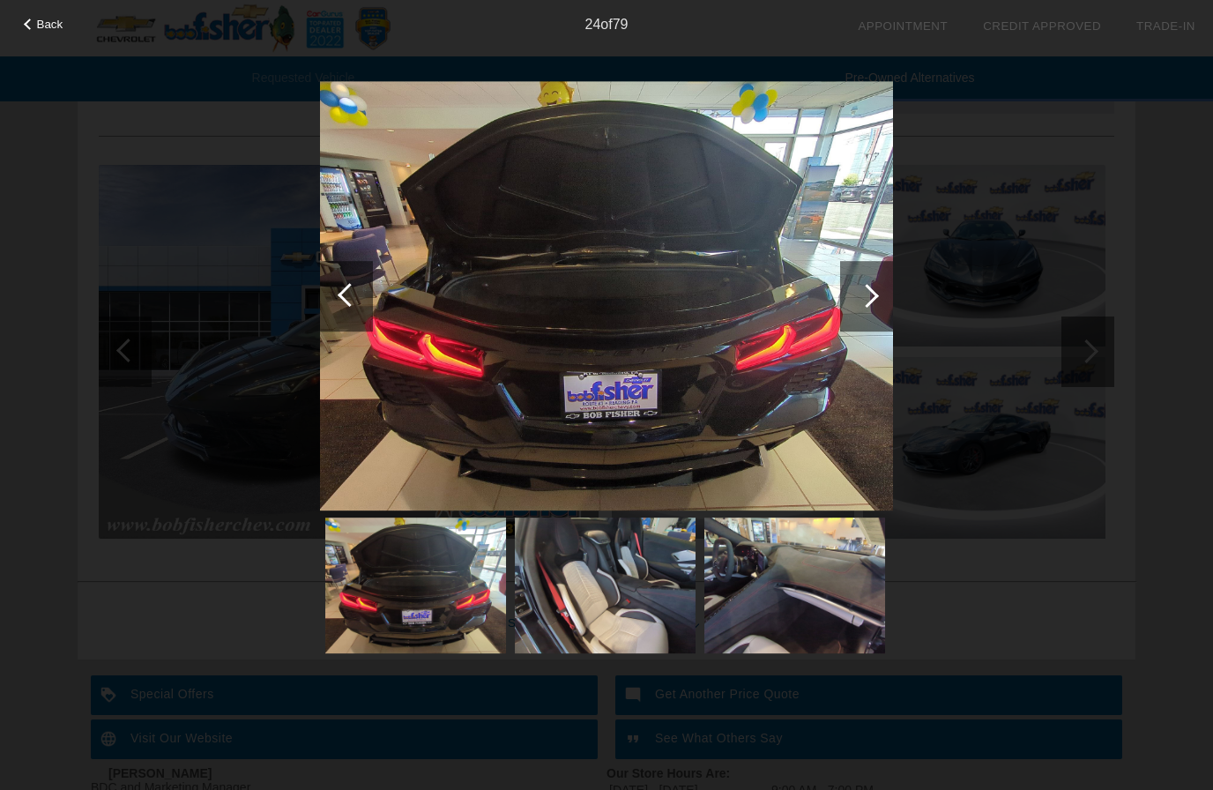
click at [891, 295] on div at bounding box center [866, 296] width 53 height 71
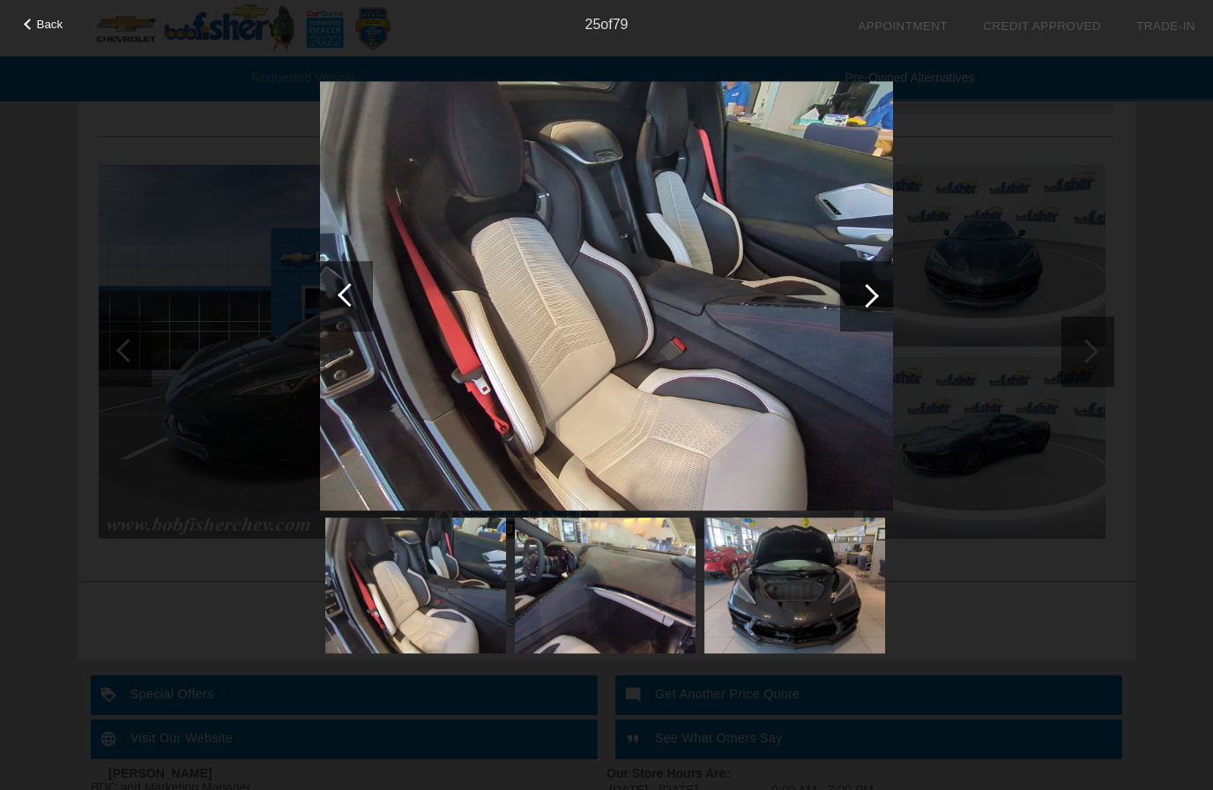
click at [876, 302] on div at bounding box center [866, 296] width 53 height 71
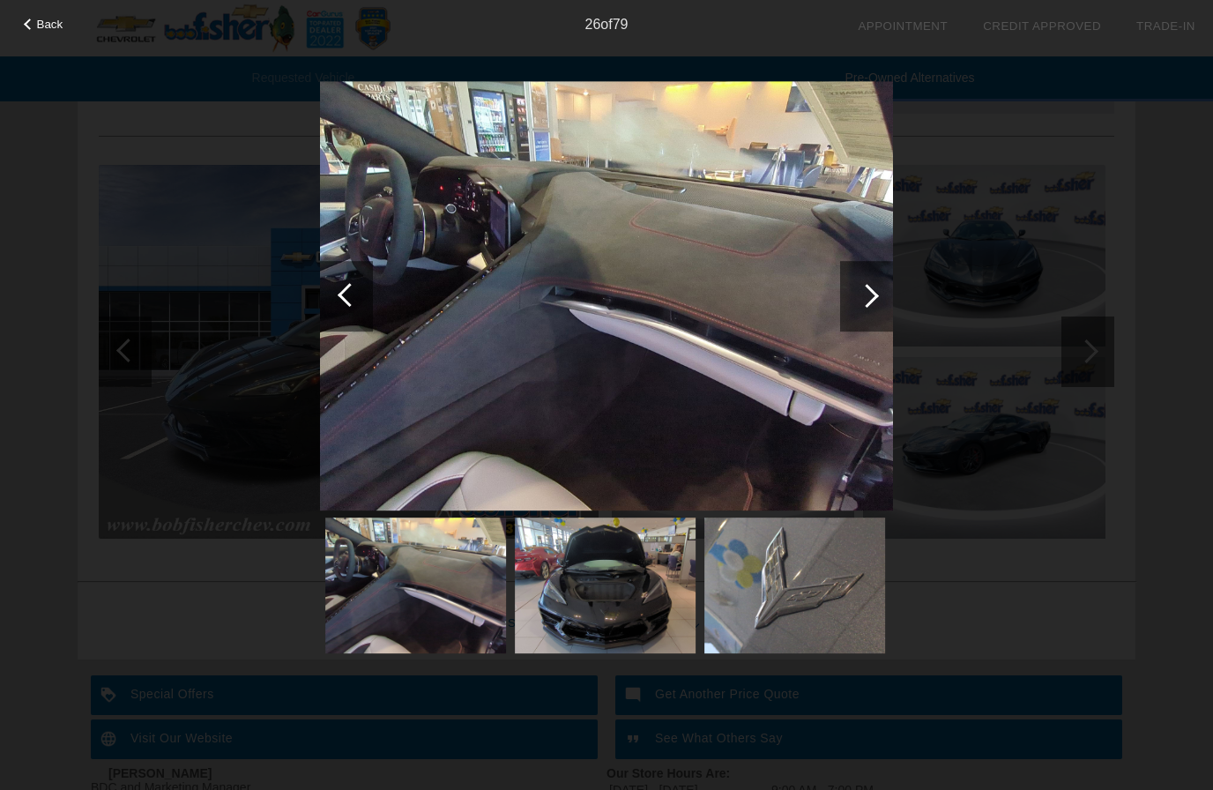
click at [888, 298] on div at bounding box center [866, 296] width 53 height 71
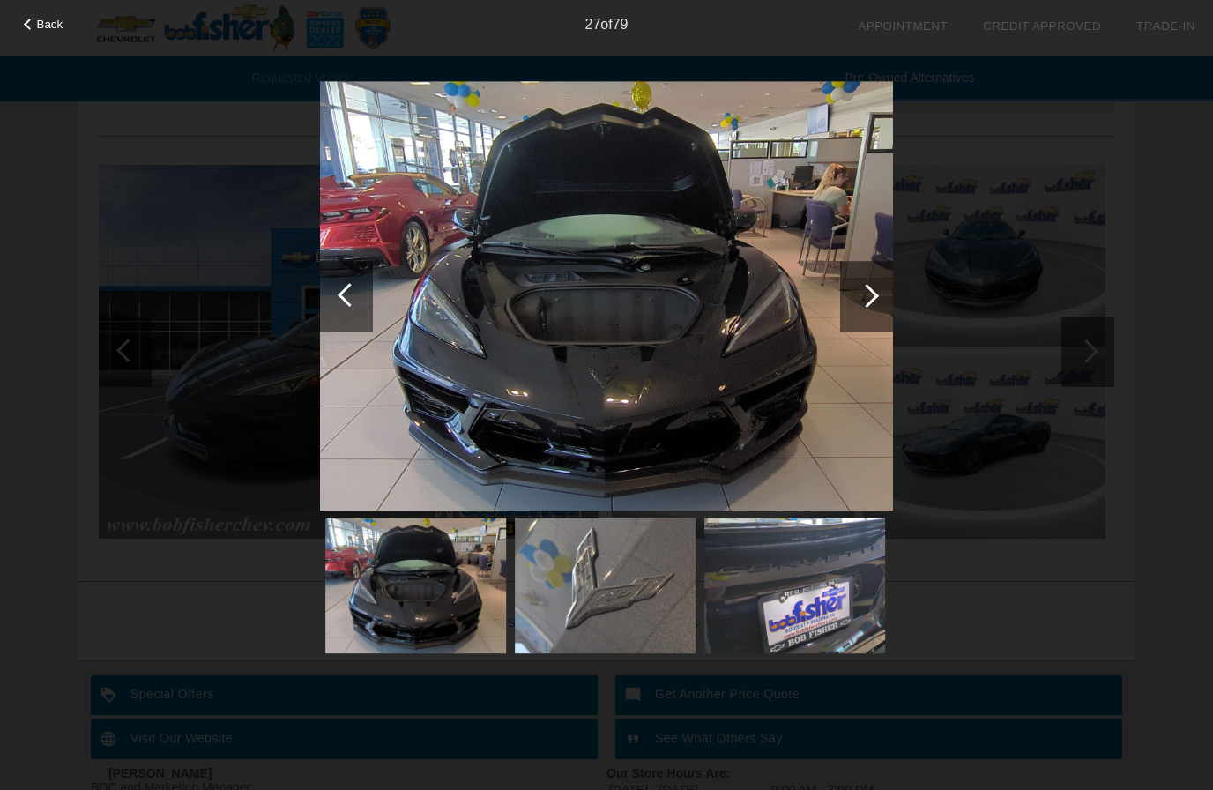
click at [777, 384] on img at bounding box center [606, 296] width 573 height 430
click at [619, 593] on img at bounding box center [605, 586] width 181 height 136
click at [854, 359] on img at bounding box center [606, 296] width 573 height 430
click at [877, 300] on div at bounding box center [866, 296] width 53 height 71
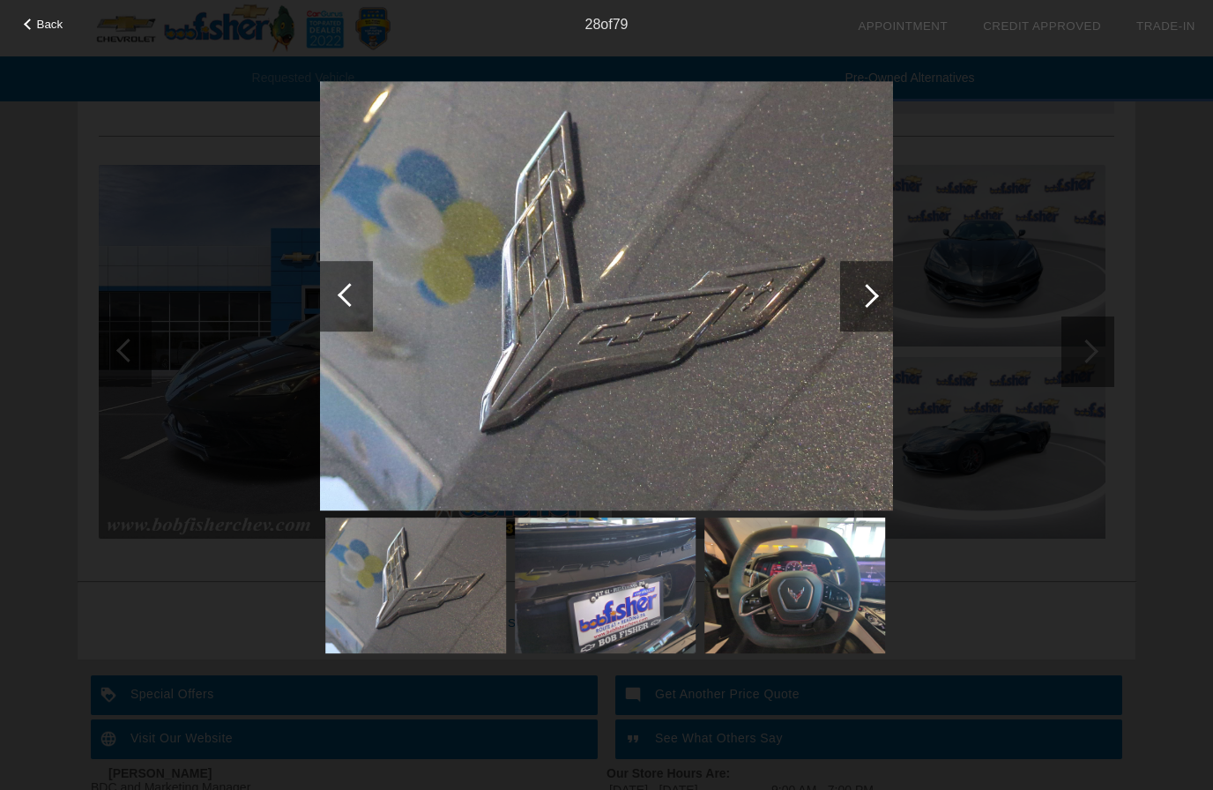
click at [874, 292] on div at bounding box center [867, 296] width 24 height 24
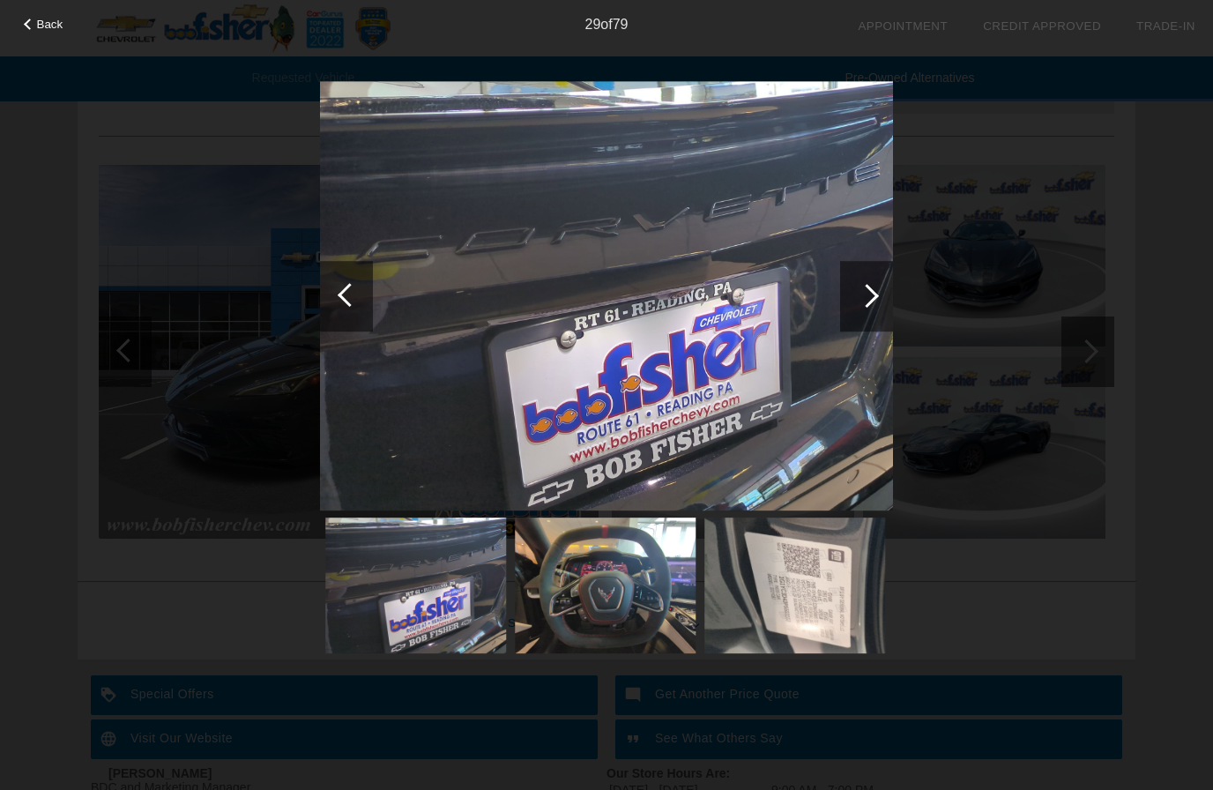
click at [874, 298] on div at bounding box center [867, 296] width 24 height 24
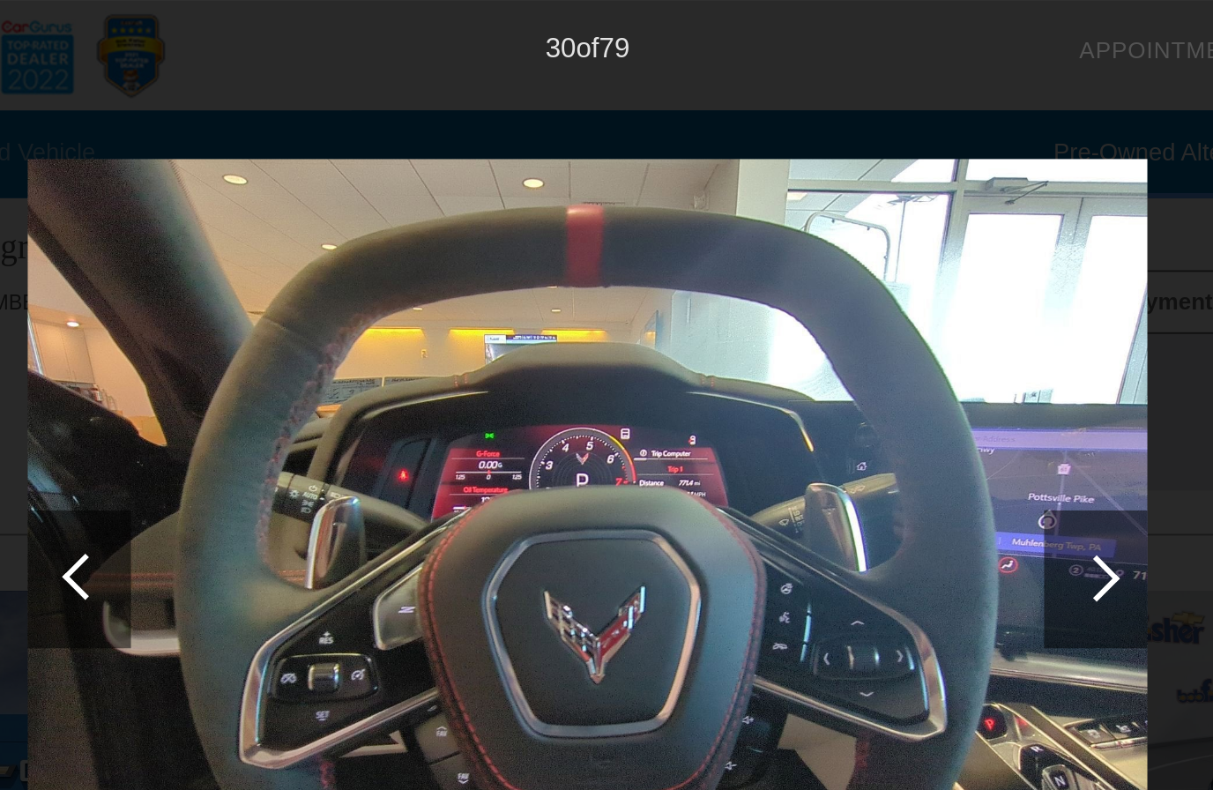
scroll to position [1462, 0]
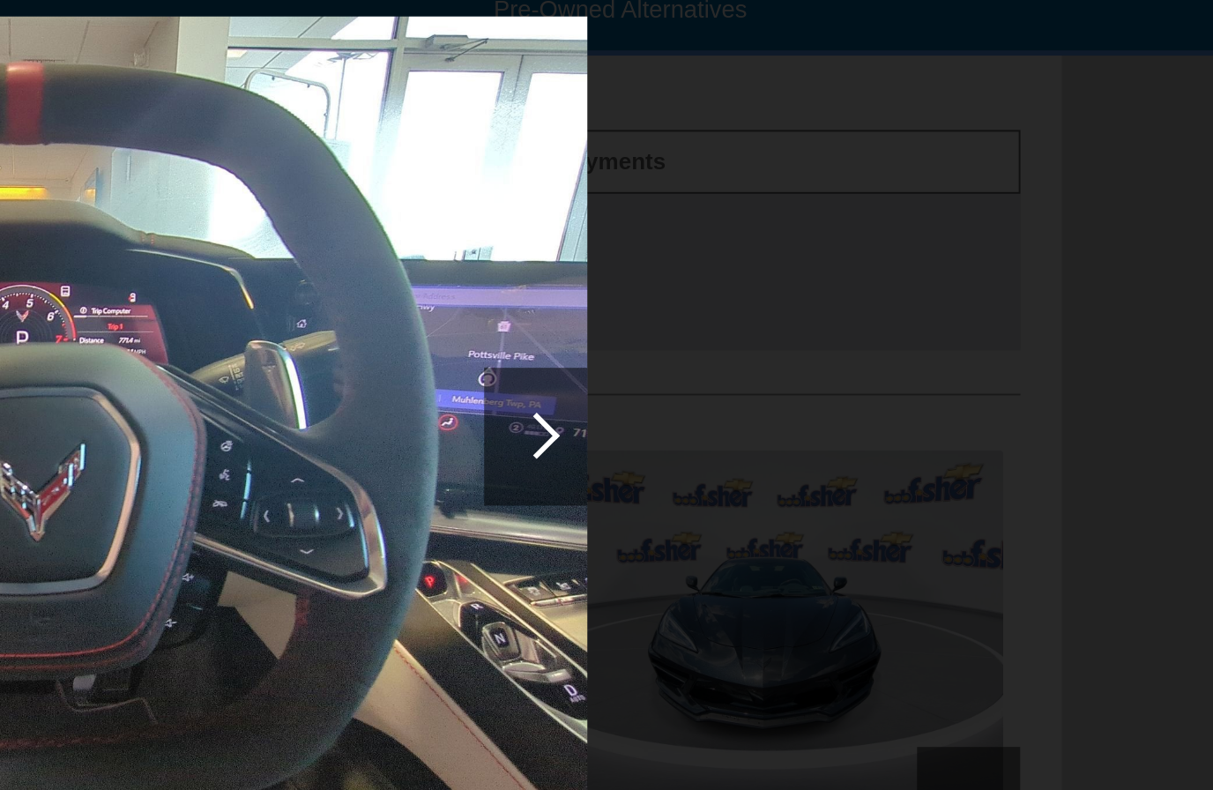
click at [855, 284] on div at bounding box center [867, 296] width 24 height 24
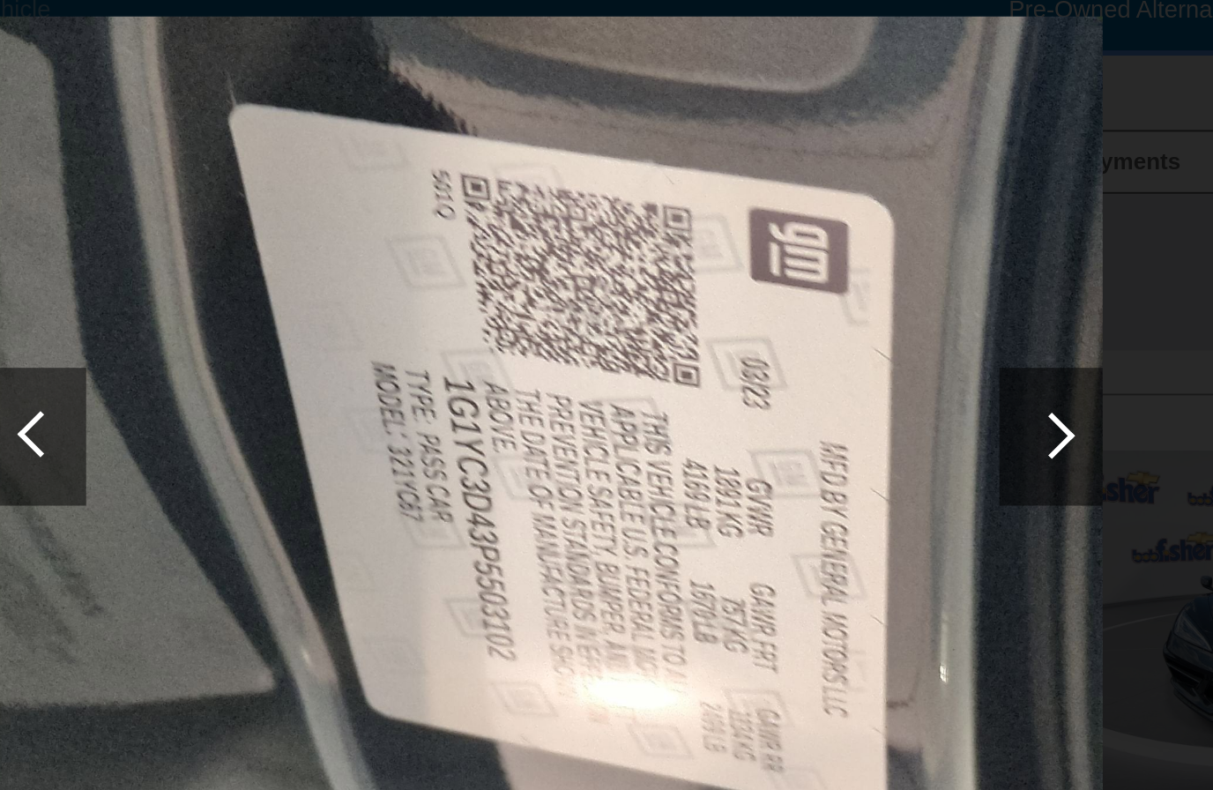
click at [840, 261] on div at bounding box center [866, 296] width 53 height 71
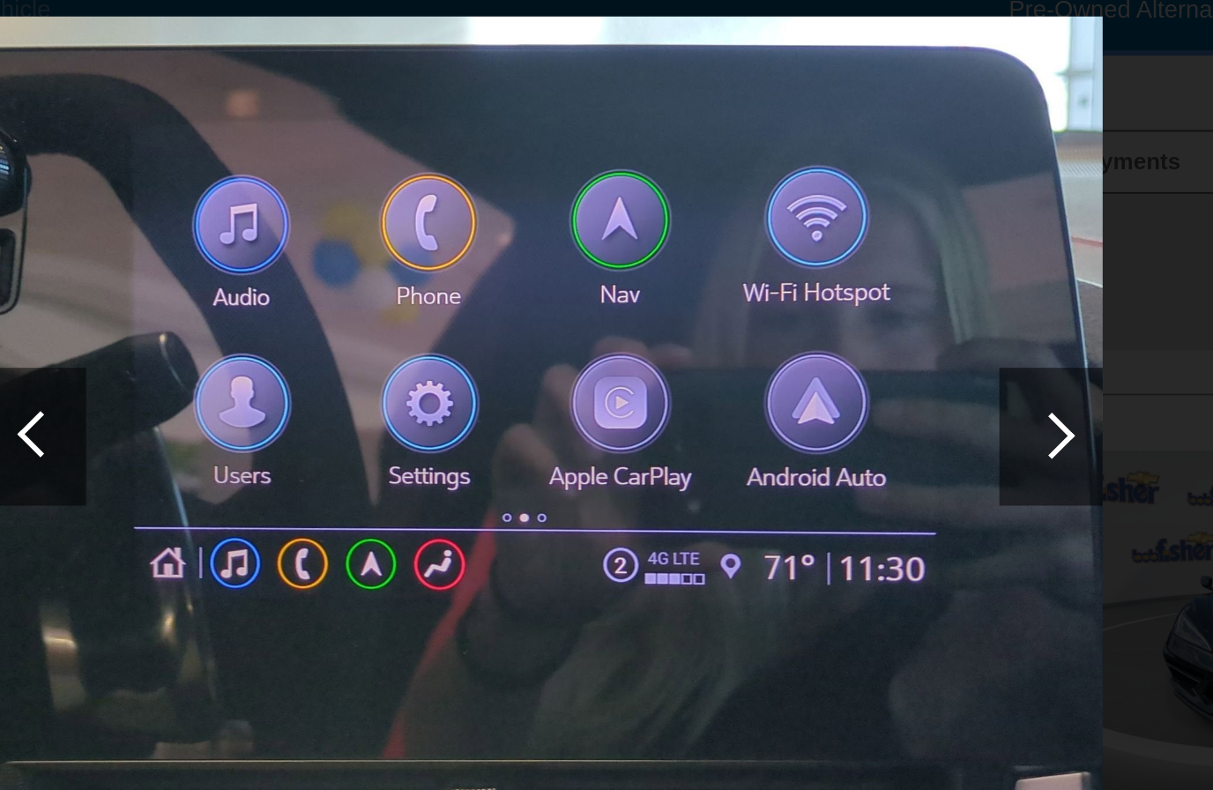
click at [840, 261] on div at bounding box center [866, 296] width 53 height 71
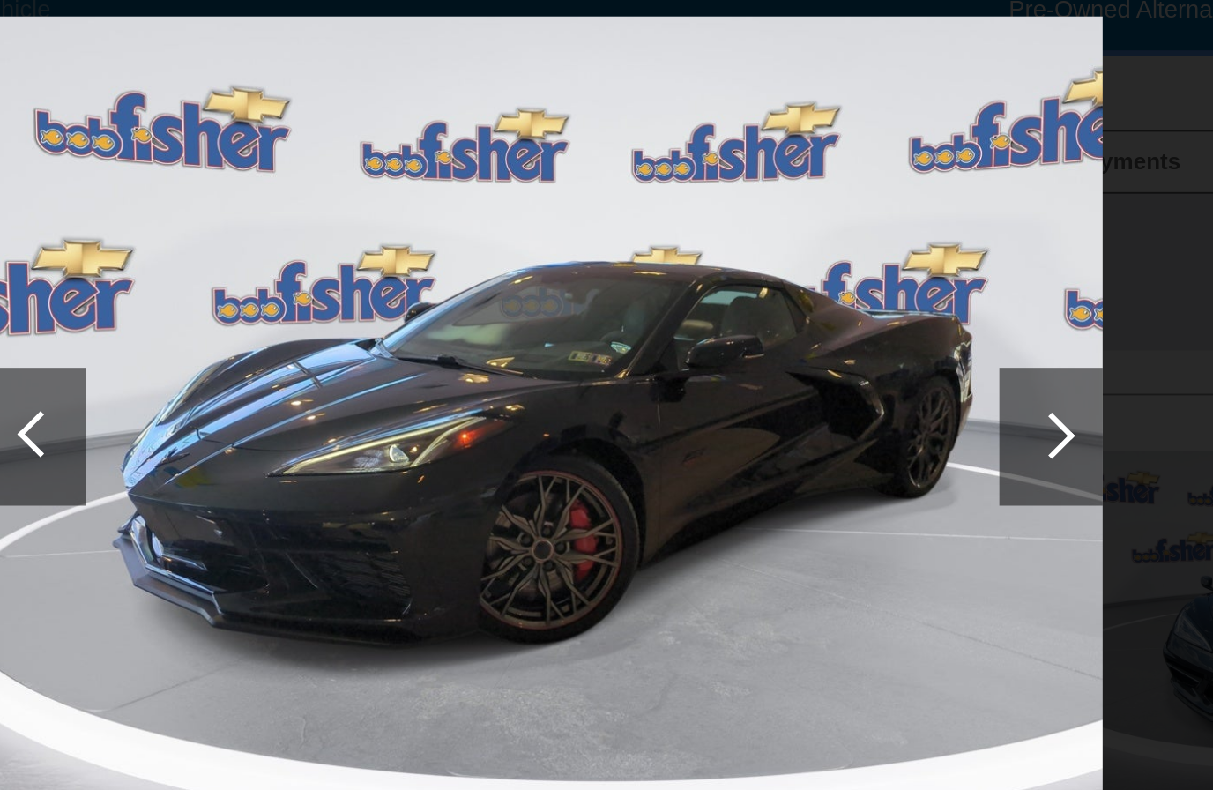
click at [840, 261] on div at bounding box center [866, 296] width 53 height 71
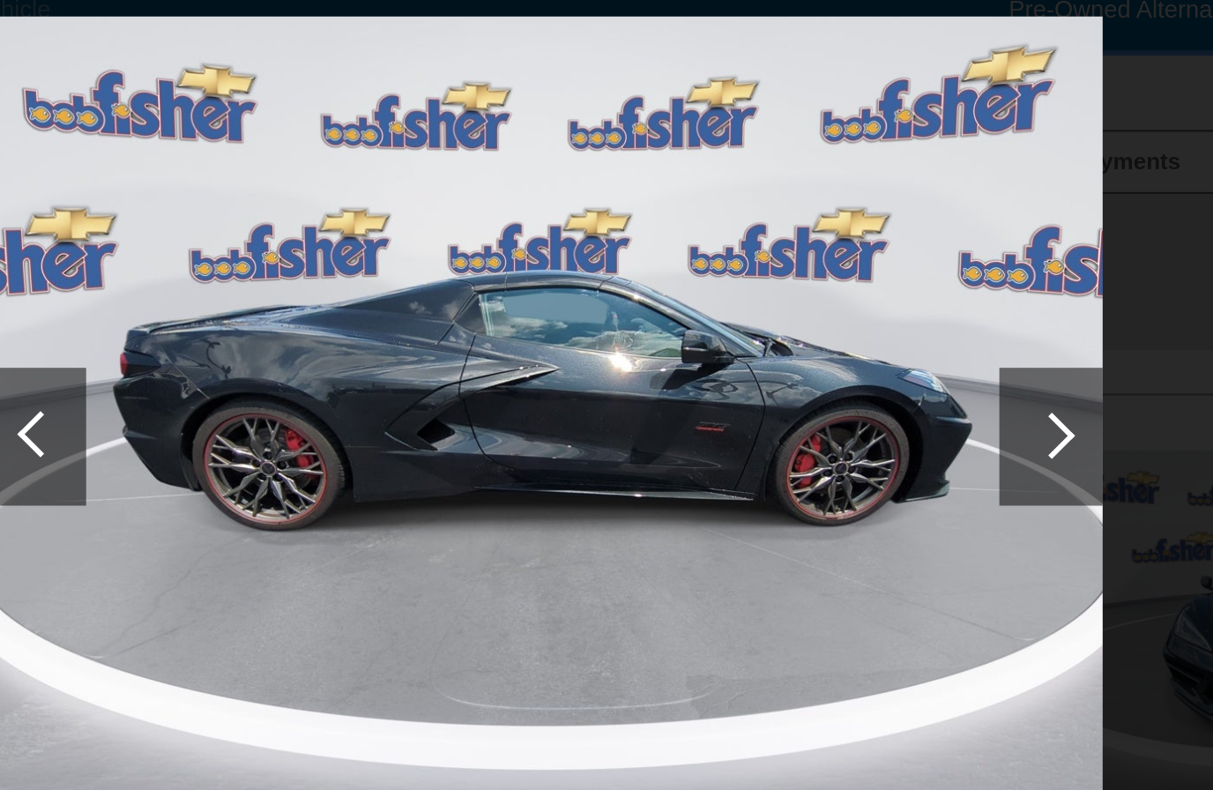
click at [840, 261] on div at bounding box center [866, 296] width 53 height 71
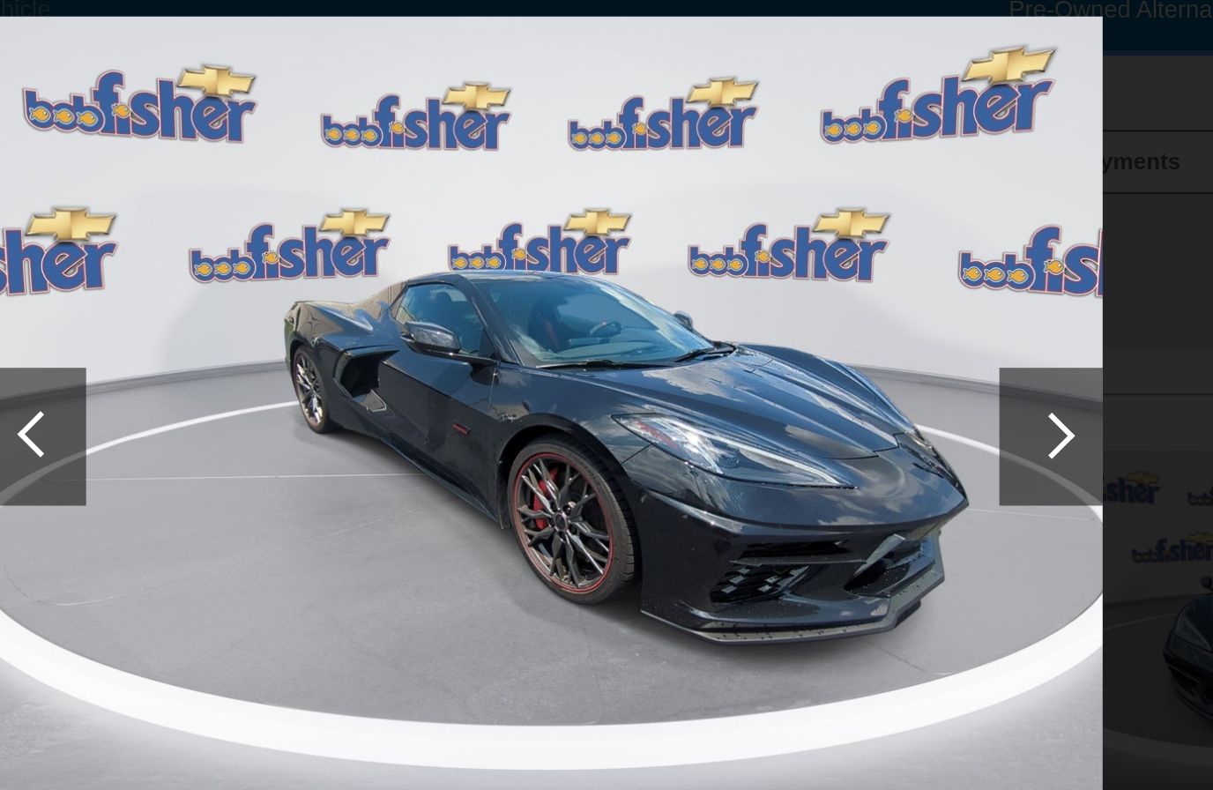
click at [855, 284] on div at bounding box center [867, 296] width 24 height 24
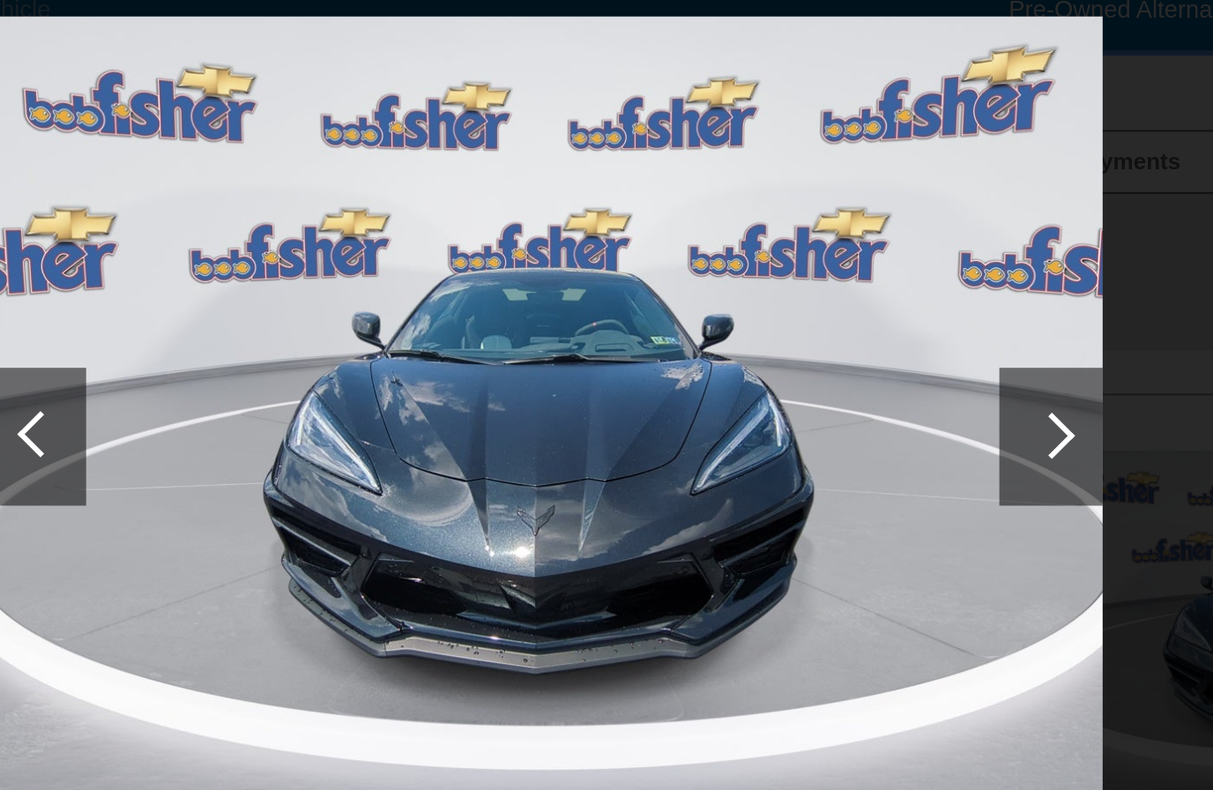
click at [855, 284] on div at bounding box center [867, 296] width 24 height 24
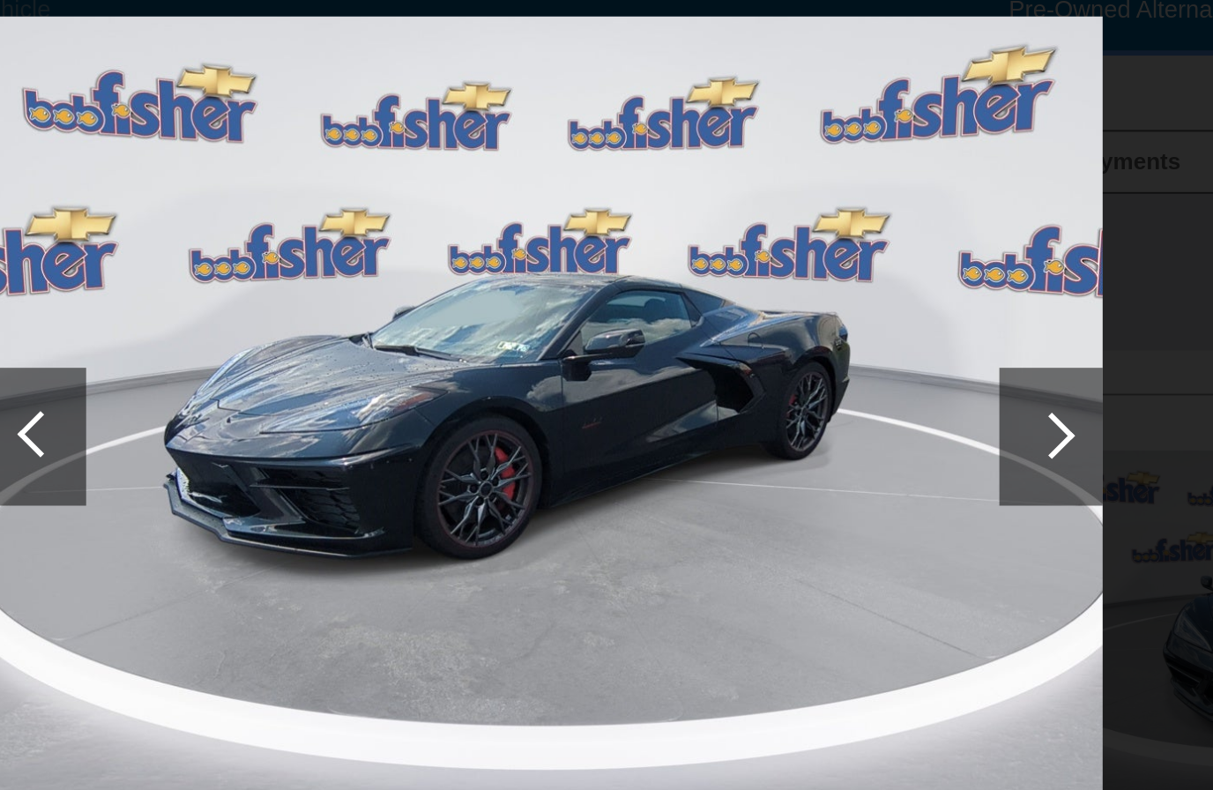
click at [840, 261] on div at bounding box center [866, 296] width 53 height 71
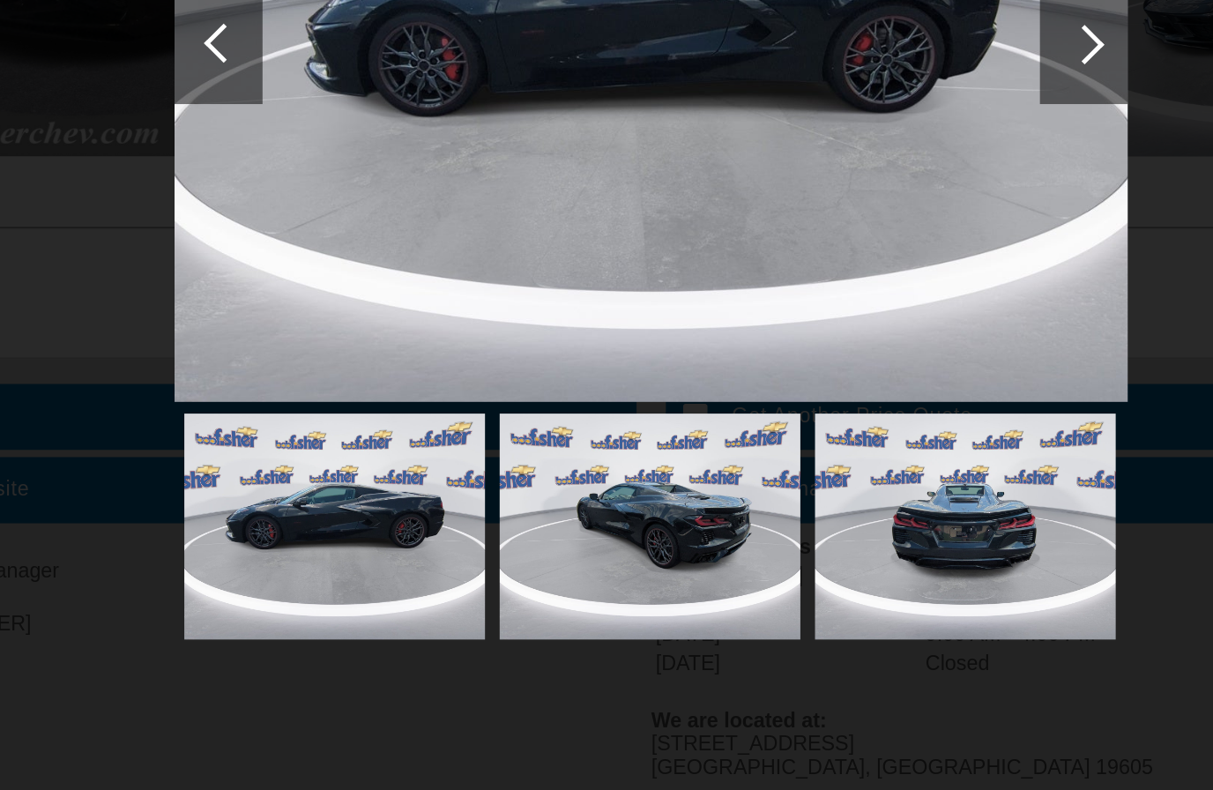
scroll to position [1785, 0]
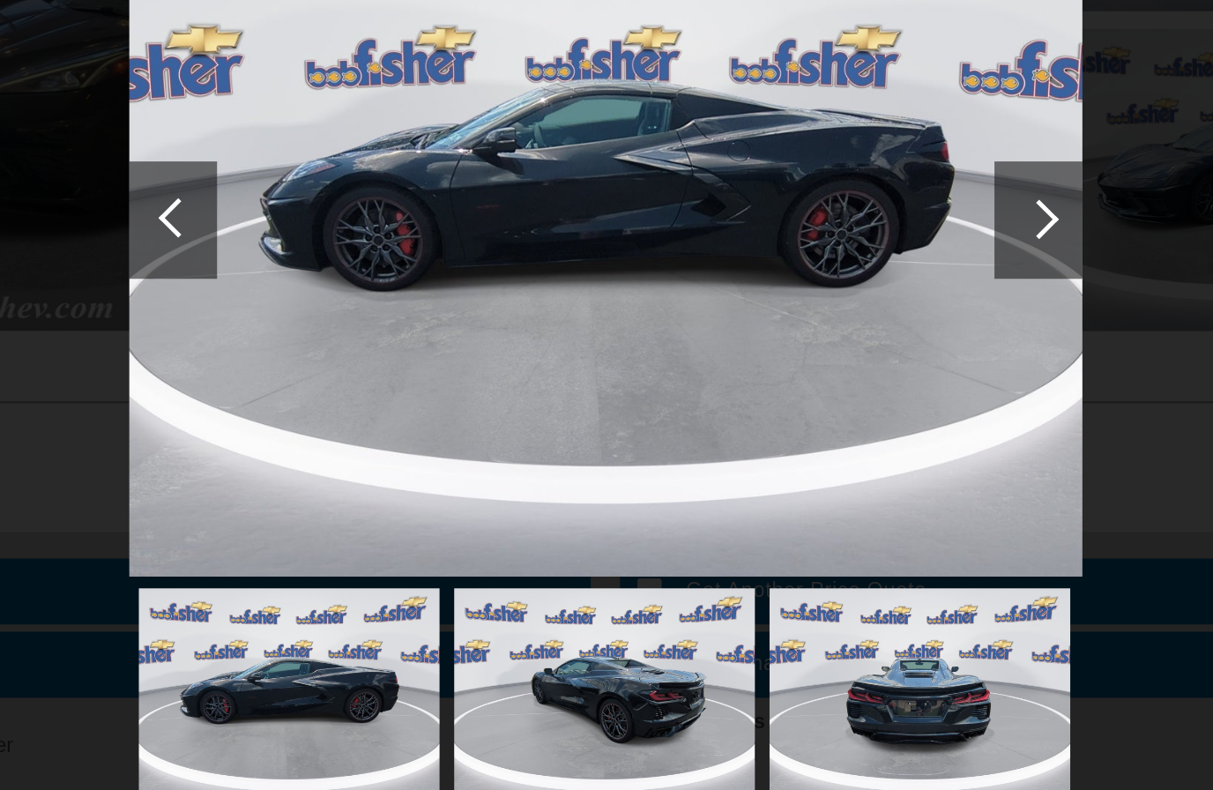
click at [855, 284] on div at bounding box center [867, 296] width 24 height 24
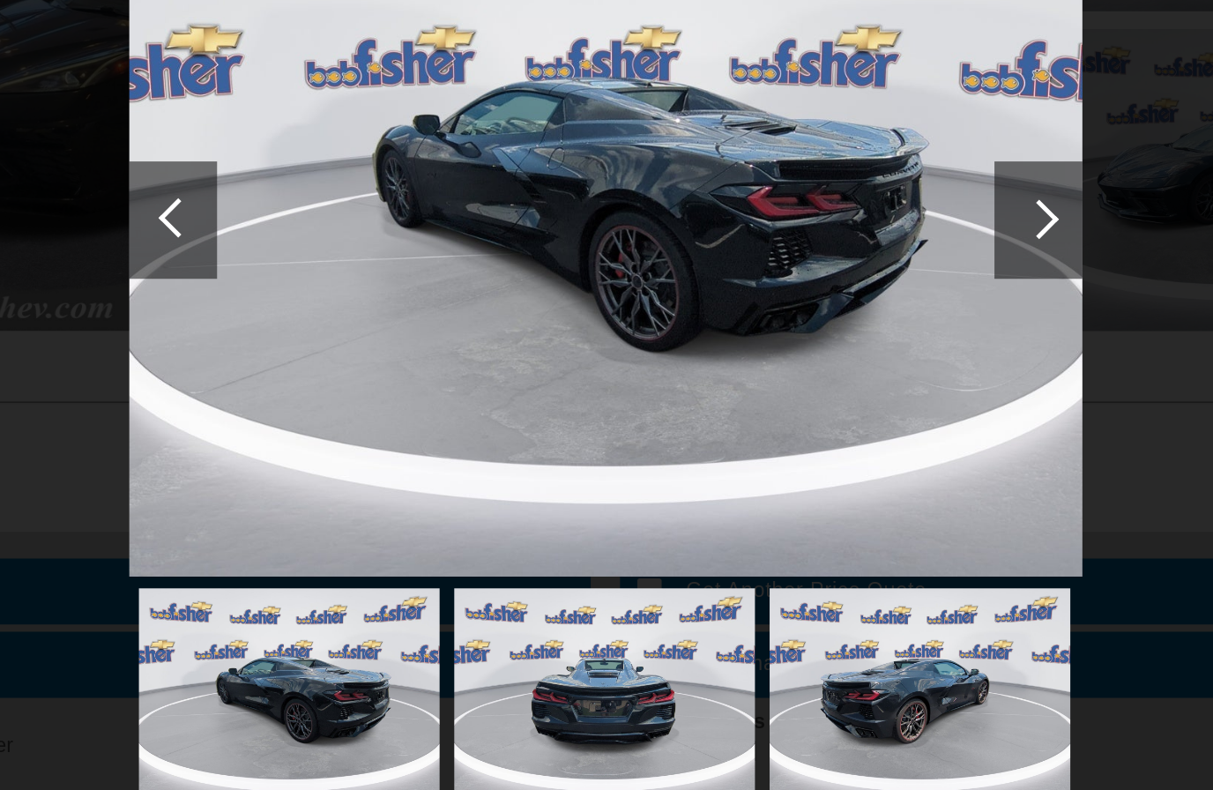
click at [855, 284] on div at bounding box center [867, 296] width 24 height 24
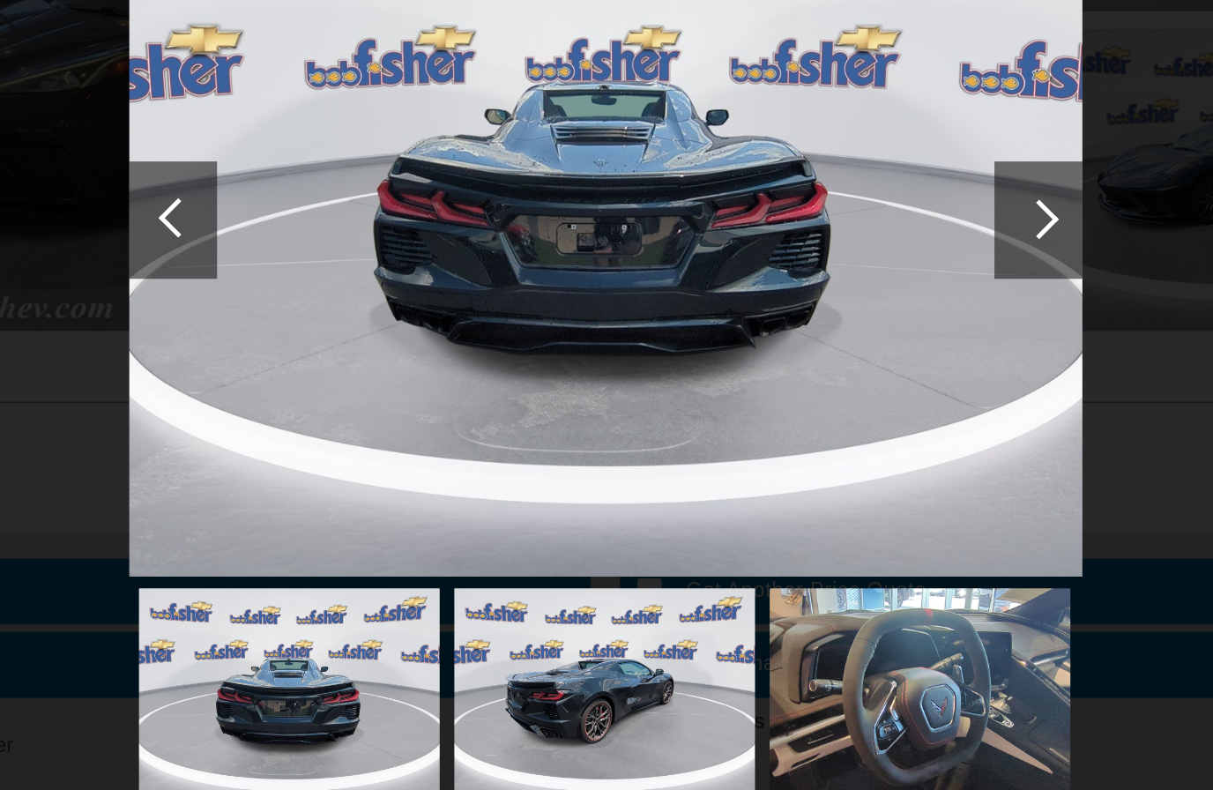
click at [516, 518] on img at bounding box center [606, 586] width 181 height 136
click at [855, 284] on div at bounding box center [867, 296] width 24 height 24
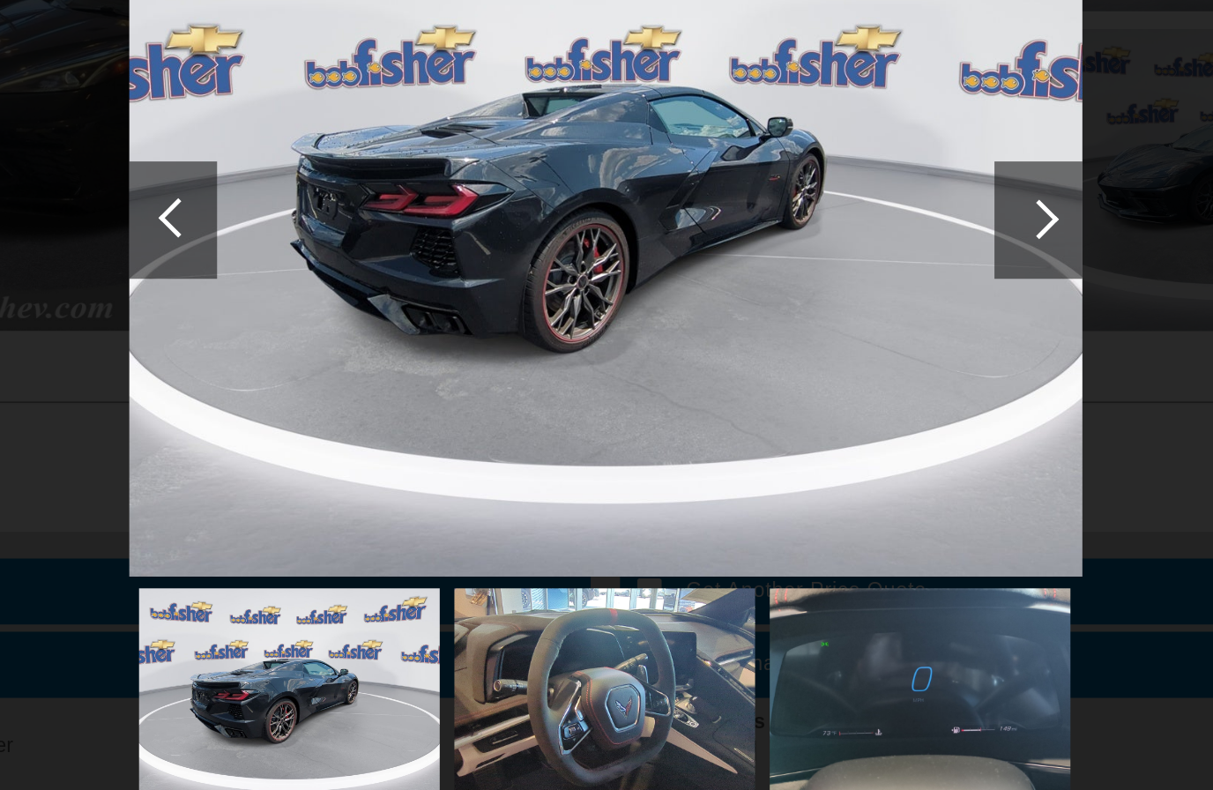
click at [840, 261] on div at bounding box center [866, 296] width 53 height 71
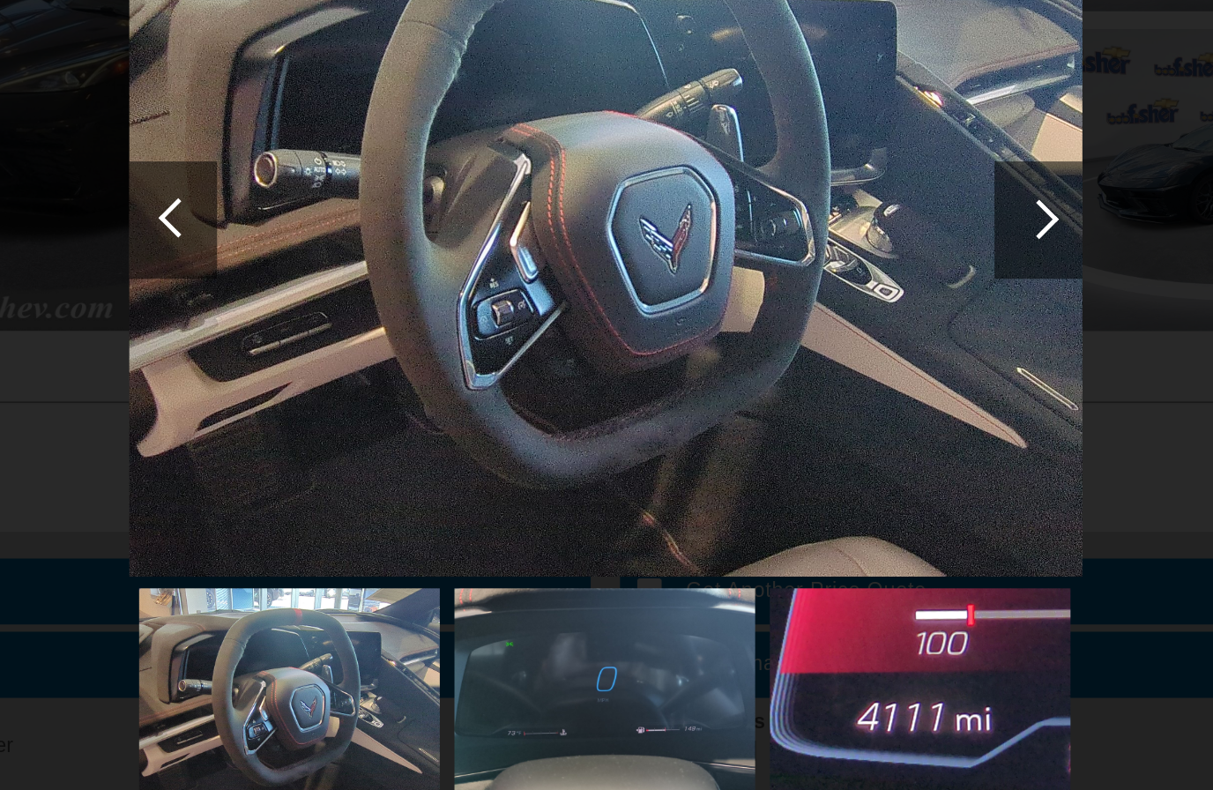
click at [466, 287] on img at bounding box center [606, 296] width 573 height 430
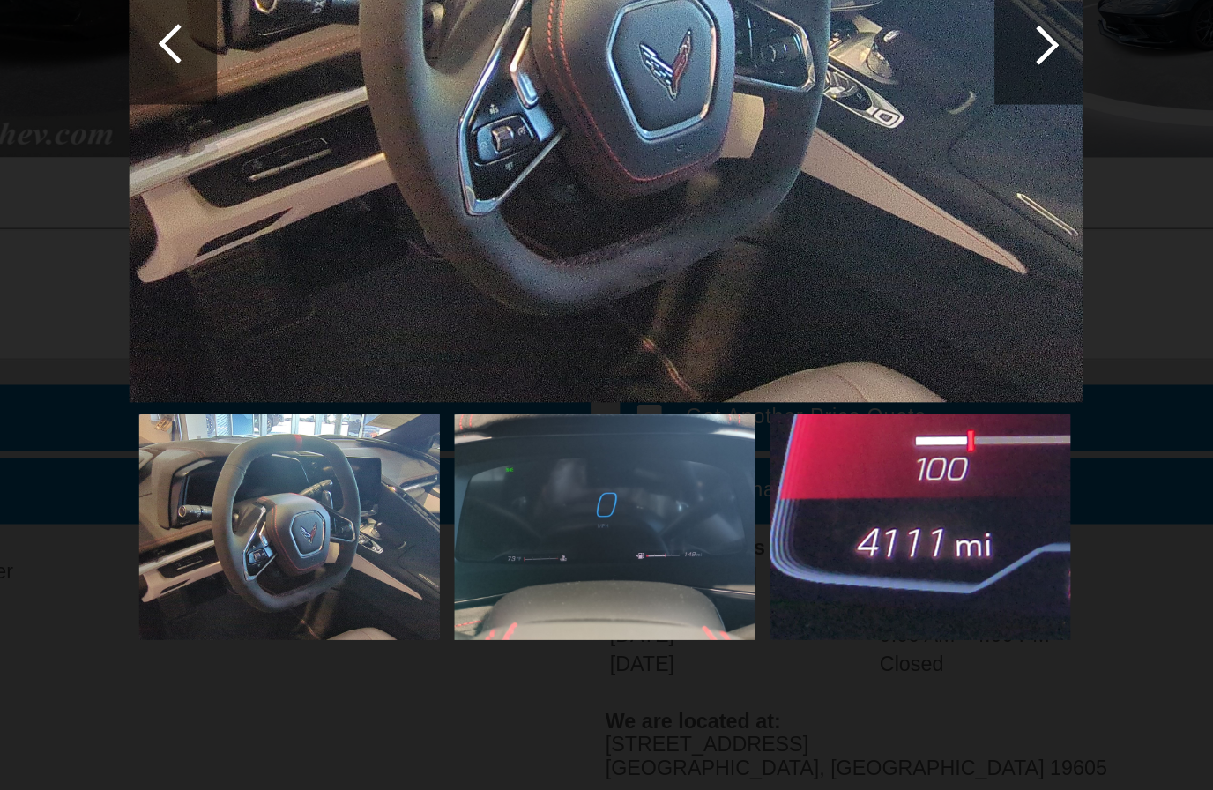
scroll to position [1793, 0]
